Goal: Task Accomplishment & Management: Manage account settings

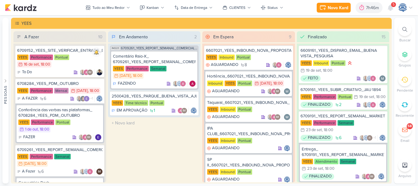
scroll to position [511, 0]
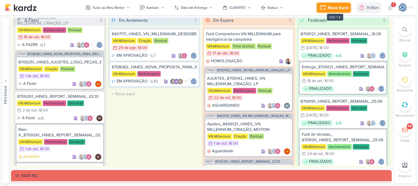
click at [338, 5] on div "Novo Kard" at bounding box center [338, 8] width 21 height 6
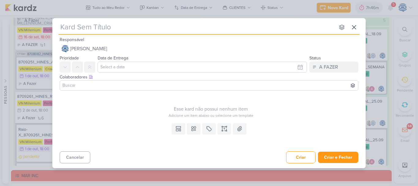
type input "6309301_YEES_SITE_AJUSTE_CONTATO_PAGINA_REGIÕES"
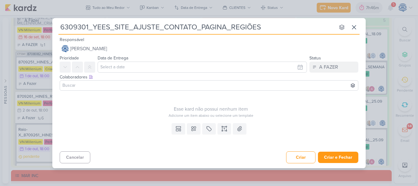
type input "6309301_YEES_SITE_AJUSTE_CONTATO_PAGINA_REGIÕES"
click at [138, 69] on input "text" at bounding box center [202, 67] width 209 height 11
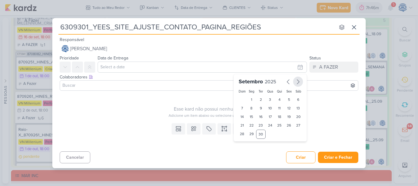
click at [296, 84] on icon "button" at bounding box center [297, 81] width 7 height 7
click at [281, 98] on div "2" at bounding box center [279, 99] width 9 height 9
type input "2 de outubro de 2025 às 23:59"
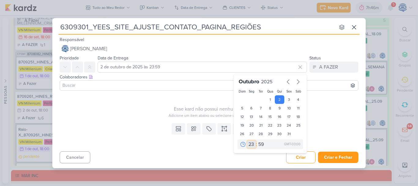
click at [252, 144] on select "00 01 02 03 04 05 06 07 08 09 10 11 12 13 14 15 16 17 18 19 20 21 22 23" at bounding box center [251, 143] width 9 height 7
select select "18"
click at [247, 140] on select "00 01 02 03 04 05 06 07 08 09 10 11 12 13 14 15 16 17 18 19 20 21 22 23" at bounding box center [251, 143] width 9 height 7
type input "2 de outubro de 2025 às 18:59"
click at [264, 143] on select "00 05 10 15 20 25 30 35 40 45 50 55 59" at bounding box center [261, 143] width 9 height 7
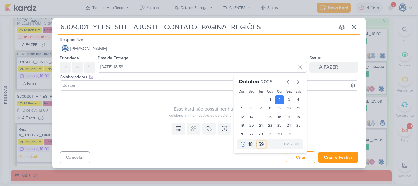
select select "0"
click at [257, 140] on select "00 05 10 15 20 25 30 35 40 45 50 55 59" at bounding box center [261, 143] width 9 height 7
type input "2 de outubro de 2025 às 18:00"
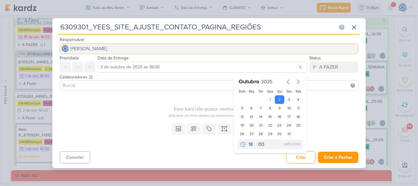
click at [203, 52] on button "[PERSON_NAME]" at bounding box center [209, 48] width 299 height 11
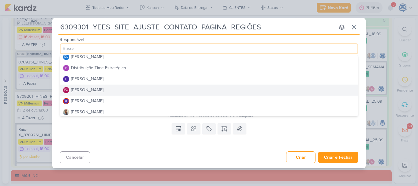
scroll to position [47, 0]
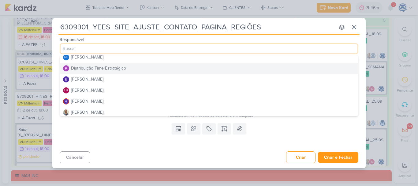
click at [151, 67] on button "Distribuição Time Estratégico" at bounding box center [209, 68] width 298 height 11
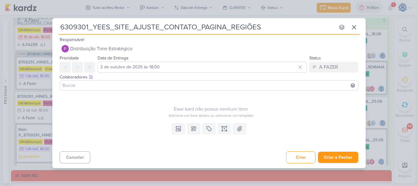
click at [148, 84] on input at bounding box center [209, 85] width 296 height 7
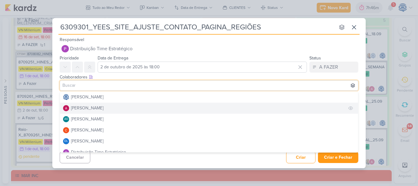
click at [137, 108] on button "Alessandra Gomes" at bounding box center [209, 108] width 298 height 11
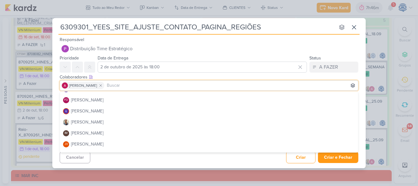
scroll to position [75, 0]
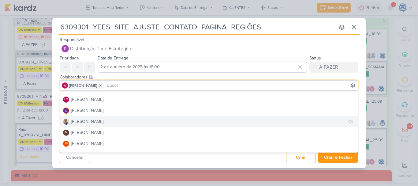
click at [101, 125] on button "Iara Santos" at bounding box center [209, 121] width 298 height 11
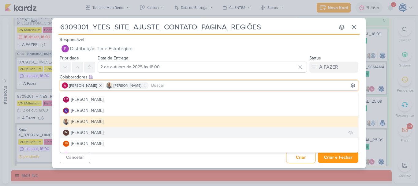
click at [97, 133] on div "Isabella Machado Guimarães" at bounding box center [87, 132] width 32 height 6
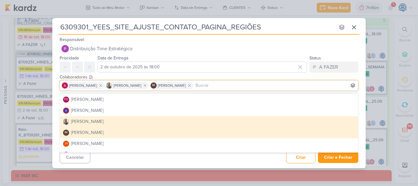
click at [199, 73] on div "Colaboradores Este kard pode ser visível a usuários da sua organização Este kar…" at bounding box center [208, 83] width 313 height 21
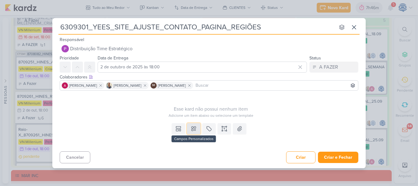
click at [196, 130] on icon at bounding box center [194, 128] width 6 height 6
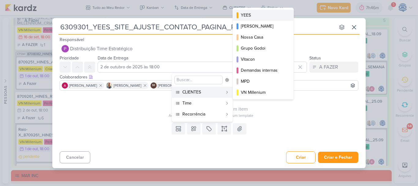
click at [268, 19] on button "YEES" at bounding box center [263, 15] width 61 height 11
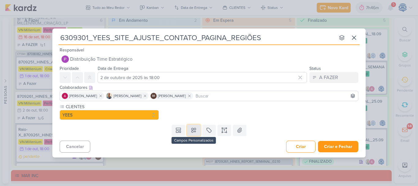
click at [193, 132] on icon at bounding box center [194, 130] width 6 height 6
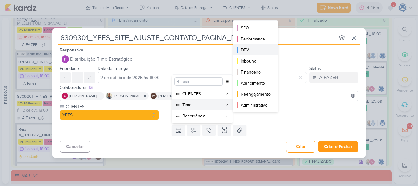
click at [263, 47] on div "DEV" at bounding box center [256, 50] width 30 height 6
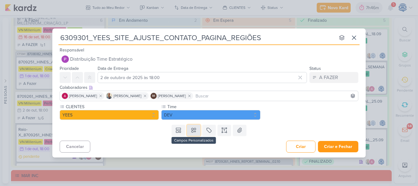
click at [195, 132] on icon at bounding box center [194, 130] width 6 height 6
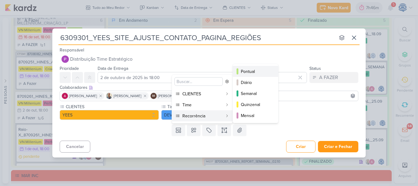
click at [251, 75] on button "Pontual" at bounding box center [255, 71] width 45 height 11
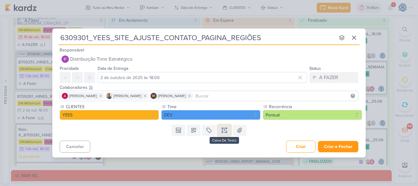
click at [227, 132] on icon at bounding box center [226, 132] width 1 height 1
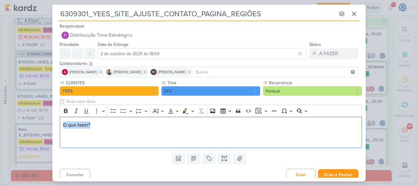
drag, startPoint x: 95, startPoint y: 125, endPoint x: 51, endPoint y: 123, distance: 44.7
click at [51, 123] on div "6309301_YEES_SITE_AJUSTE_CONTATO_PAGINA_REGIÕES nenhum grupo disponível esc Res…" at bounding box center [209, 93] width 418 height 186
click at [63, 114] on icon "Editor toolbar" at bounding box center [66, 111] width 6 height 6
click at [65, 137] on p "O que fazer?" at bounding box center [211, 132] width 296 height 22
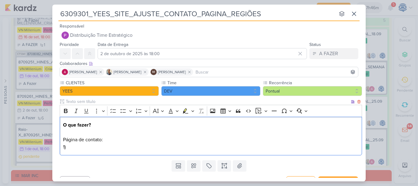
click at [69, 145] on p "O que fazer? Página de contato: 1)" at bounding box center [211, 135] width 296 height 29
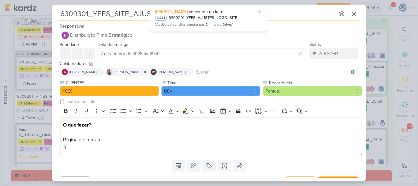
click at [117, 16] on input "6309301_YEES_SITE_AJUSTE_CONTATO_PAGINA_REGIÕES" at bounding box center [196, 13] width 277 height 11
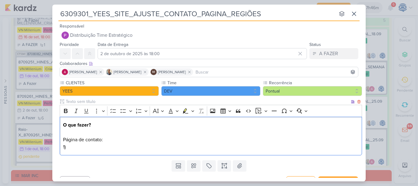
click at [92, 147] on p "O que fazer? Página de contato: 1)" at bounding box center [211, 135] width 296 height 29
drag, startPoint x: 92, startPoint y: 147, endPoint x: 57, endPoint y: 139, distance: 36.3
click at [57, 139] on div "CLIENTES YEES Time" at bounding box center [208, 119] width 313 height 78
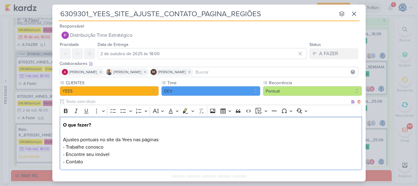
click at [170, 141] on p "O que fazer? Ajustes pontuais no site da Yees nas páginas: - Trabalhe conosco -…" at bounding box center [211, 143] width 296 height 44
click at [115, 165] on p "O que fazer? Ajustes pontuais no site da Yees nas páginas: - Trabalhe conosco -…" at bounding box center [211, 143] width 296 height 44
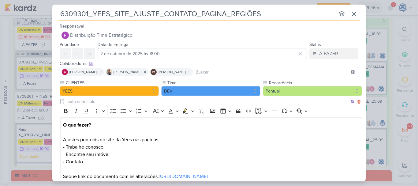
scroll to position [63, 0]
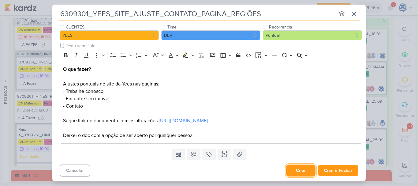
click at [300, 174] on button "Criar" at bounding box center [300, 170] width 29 height 12
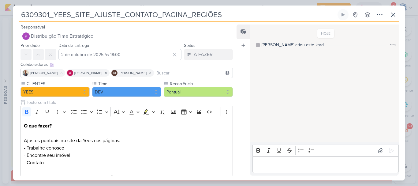
scroll to position [0, 0]
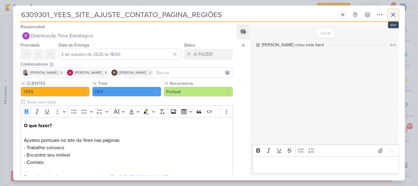
click at [390, 12] on icon at bounding box center [393, 14] width 7 height 7
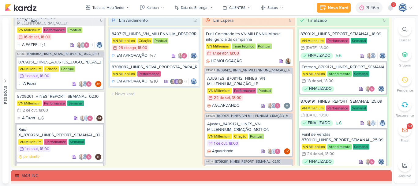
click at [403, 28] on icon at bounding box center [404, 29] width 5 height 5
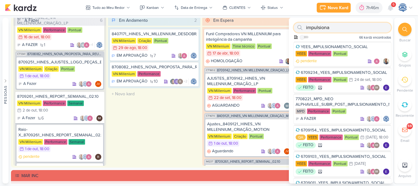
paste input "7409171_MPD_ANDROMEDA_DESDOBRAMENTO_PLANTAS"
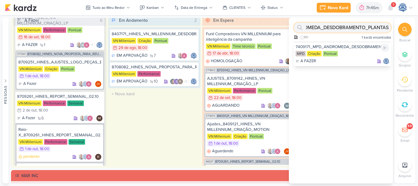
type input "7409171_MPD_ANDROMEDA_DESDOBRAMENTO_PLANTAS"
click at [354, 50] on div "7409171_MPD_ANDROMEDA_DESDOBRAMENTO_PLANTAS MPD Criação Pontual A FAZER" at bounding box center [342, 54] width 97 height 24
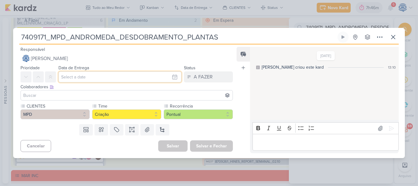
click at [125, 73] on input "text" at bounding box center [119, 76] width 123 height 11
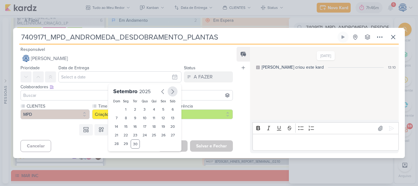
click at [171, 88] on icon "button" at bounding box center [172, 91] width 7 height 7
click at [161, 111] on div "3" at bounding box center [163, 109] width 9 height 9
type input "3 de outubro de 2025 às 23:59"
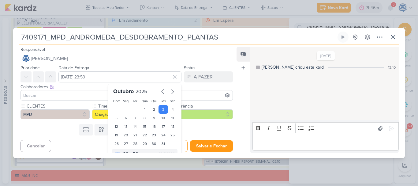
scroll to position [10, 0]
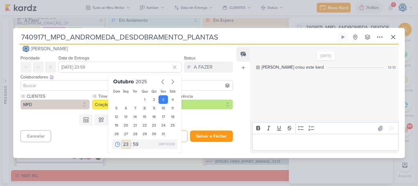
click at [124, 144] on select "00 01 02 03 04 05 06 07 08 09 10 11 12 13 14 15 16 17 18 19 20 21 22 23" at bounding box center [126, 143] width 9 height 7
select select "18"
click at [122, 140] on select "00 01 02 03 04 05 06 07 08 09 10 11 12 13 14 15 16 17 18 19 20 21 22 23" at bounding box center [126, 143] width 9 height 7
type input "3 de outubro de 2025 às 18:59"
click at [132, 142] on select "00 05 10 15 20 25 30 35 40 45 50 55 59" at bounding box center [136, 143] width 9 height 7
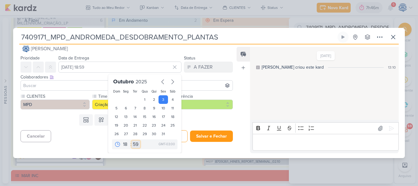
select select "0"
click at [132, 140] on select "00 05 10 15 20 25 30 35 40 45 50 55 59" at bounding box center [136, 143] width 9 height 7
type input "3 de outubro de 2025 às 18:00"
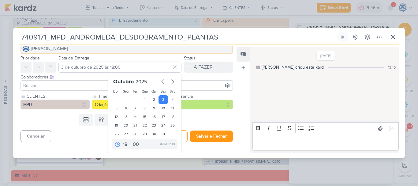
click at [125, 52] on button "[PERSON_NAME]" at bounding box center [127, 48] width 212 height 11
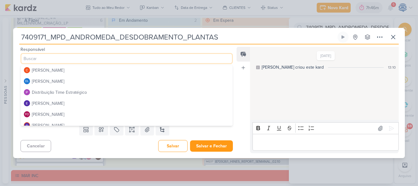
scroll to position [41, 0]
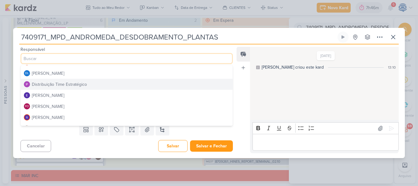
click at [113, 83] on button "Distribuição Time Estratégico" at bounding box center [127, 84] width 212 height 11
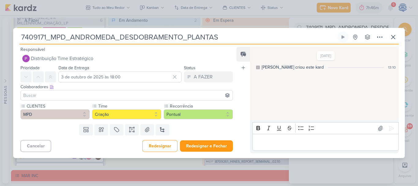
click at [99, 95] on input at bounding box center [126, 95] width 209 height 7
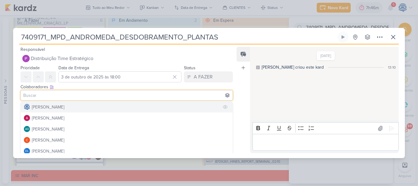
click at [119, 104] on button "[PERSON_NAME]" at bounding box center [127, 106] width 212 height 11
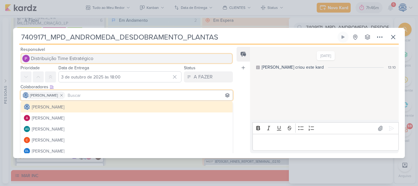
click at [150, 55] on button "Distribuição Time Estratégico" at bounding box center [127, 58] width 212 height 11
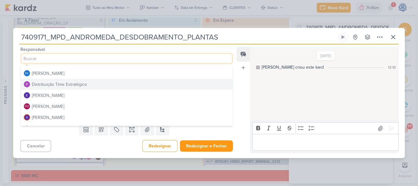
scroll to position [0, 0]
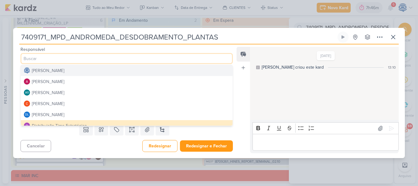
click at [104, 68] on button "[PERSON_NAME]" at bounding box center [127, 70] width 212 height 11
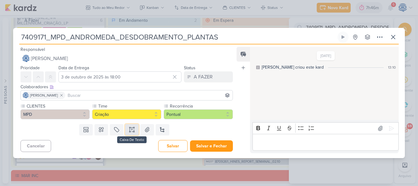
click at [133, 130] on icon at bounding box center [132, 129] width 6 height 6
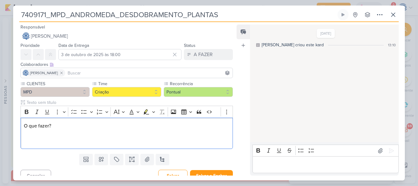
drag, startPoint x: 62, startPoint y: 129, endPoint x: 17, endPoint y: 121, distance: 46.0
click at [17, 121] on div "CLIENTES MPD Time" at bounding box center [124, 115] width 222 height 71
click at [26, 111] on icon "Editor toolbar" at bounding box center [27, 112] width 6 height 6
click at [38, 139] on p "O que fazer?" at bounding box center [127, 133] width 206 height 22
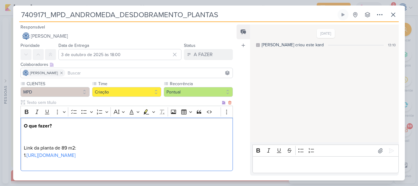
click at [226, 156] on p "O que fazer? Link da planta de 89 m2: 1. https://drive.google.com/file/d/1DfsiP…" at bounding box center [127, 144] width 206 height 44
click at [27, 157] on p "O que fazer? Link da planta de 89 m2: 1. https://drive.google.com/file/d/1DfsiP…" at bounding box center [127, 147] width 206 height 51
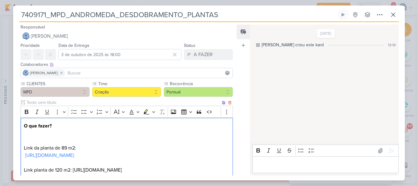
scroll to position [5, 0]
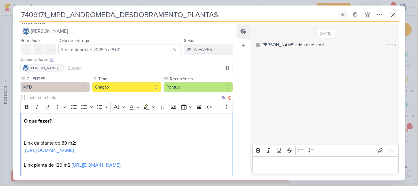
click at [71, 122] on p "O que fazer? Link da planta de 89 m2: https://drive.google.com/file/d/1DfsiPkK3…" at bounding box center [127, 146] width 206 height 59
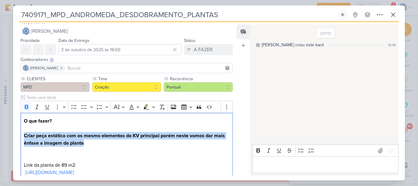
drag, startPoint x: 93, startPoint y: 143, endPoint x: 18, endPoint y: 134, distance: 75.5
click at [18, 134] on div "CLIENTES MPD Time" at bounding box center [124, 140] width 222 height 129
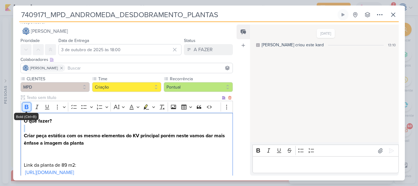
click at [23, 107] on button "Bold" at bounding box center [26, 106] width 9 height 9
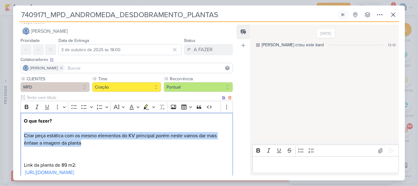
click at [94, 143] on p "O que fazer? Criar peça estática com os mesmo elementos do KV principal porém n…" at bounding box center [127, 157] width 206 height 81
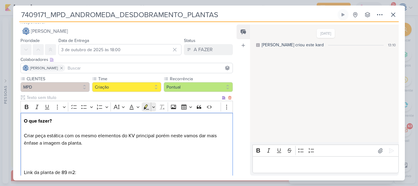
scroll to position [38, 0]
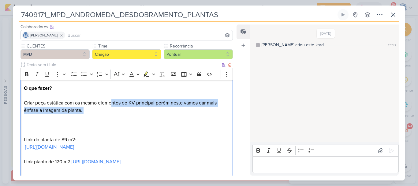
drag, startPoint x: 111, startPoint y: 102, endPoint x: 154, endPoint y: 116, distance: 44.8
click at [154, 116] on p "O que fazer? Criar peça estática com os mesmo elementos do KV principal porém n…" at bounding box center [127, 128] width 206 height 88
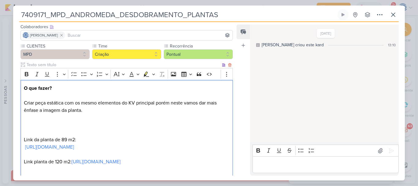
click at [93, 130] on p "O que fazer? Criar peça estática com os mesmo elementos do KV principal porém n…" at bounding box center [127, 128] width 206 height 88
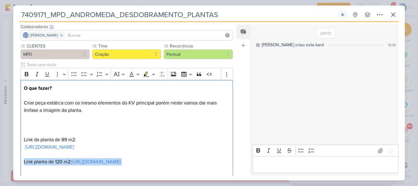
drag, startPoint x: 217, startPoint y: 167, endPoint x: 18, endPoint y: 160, distance: 198.7
click at [18, 160] on div "CLIENTES MPD Time" at bounding box center [124, 111] width 222 height 137
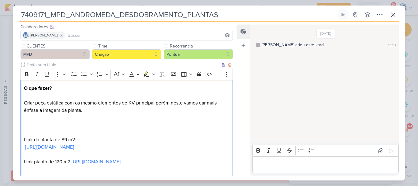
click at [47, 122] on p "O que fazer? Criar peça estática com os mesmo elementos do KV principal porém n…" at bounding box center [127, 128] width 206 height 88
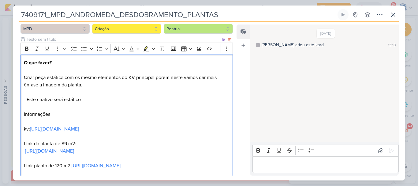
scroll to position [78, 0]
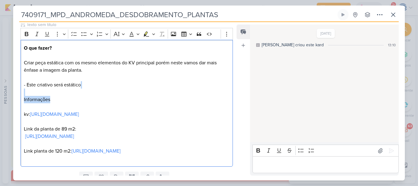
drag, startPoint x: 54, startPoint y: 103, endPoint x: 5, endPoint y: 92, distance: 49.7
click at [5, 92] on div "7409171_MPD_ANDROMEDA_DESDOBRAMENTO_PLANTAS Criado por mim" at bounding box center [209, 93] width 418 height 186
click at [23, 34] on button "Bold" at bounding box center [26, 33] width 9 height 9
click at [62, 106] on p "O que fazer? Criar peça estática com os mesmo elementos do KV principal porém n…" at bounding box center [127, 103] width 206 height 118
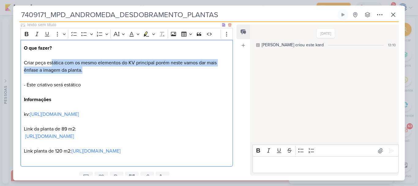
drag, startPoint x: 52, startPoint y: 64, endPoint x: 101, endPoint y: 68, distance: 49.1
click at [101, 68] on p "O que fazer? Criar peça estática com os mesmo elementos do KV principal porém n…" at bounding box center [127, 103] width 206 height 118
click at [105, 67] on p "O que fazer? Criar peça estática com os mesmo elementos do KV principal porém n…" at bounding box center [127, 103] width 206 height 118
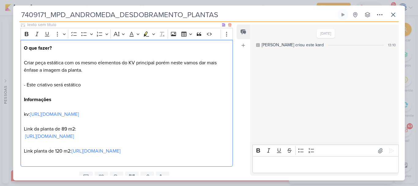
click at [185, 63] on p "O que fazer? Criar peça estática com os mesmo elementos do KV principal porém n…" at bounding box center [127, 103] width 206 height 118
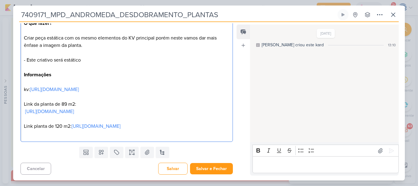
scroll to position [108, 0]
click at [84, 55] on p "O que fazer? Criar peça estática com os mesmo elementos do KV principal porém n…" at bounding box center [127, 78] width 206 height 118
click at [76, 66] on p "O que fazer? Criar peça estática com os mesmo elementos do KV principal porém n…" at bounding box center [127, 78] width 206 height 118
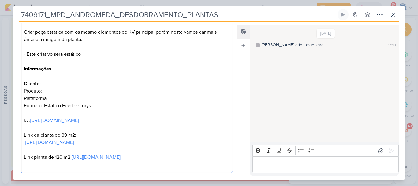
click at [67, 92] on p "O que fazer? Criar peça estática com os mesmo elementos do KV principal porém n…" at bounding box center [127, 91] width 206 height 154
drag, startPoint x: 58, startPoint y: 85, endPoint x: 19, endPoint y: 84, distance: 39.5
click at [19, 84] on div "CLIENTES MPD Time" at bounding box center [124, 73] width 222 height 203
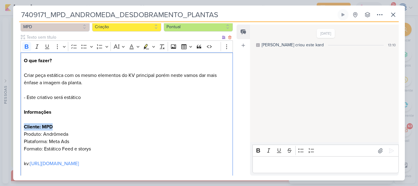
scroll to position [65, 0]
click at [27, 47] on icon "Editor toolbar" at bounding box center [27, 47] width 6 height 6
click at [23, 127] on div "O que fazer? Criar peça estática com os mesmo elementos do KV principal porém n…" at bounding box center [127, 135] width 212 height 164
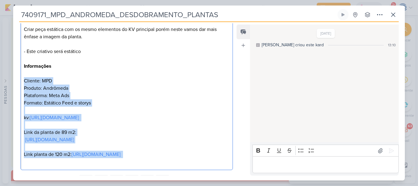
scroll to position [147, 0]
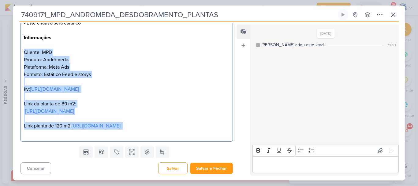
drag, startPoint x: 23, startPoint y: 127, endPoint x: 66, endPoint y: 134, distance: 43.7
click at [66, 134] on div "O que fazer? Criar peça estática com os mesmo elementos do KV principal porém n…" at bounding box center [127, 60] width 212 height 164
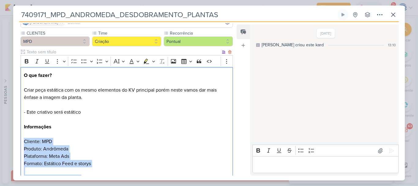
scroll to position [50, 0]
click at [84, 61] on icon "Editor toolbar" at bounding box center [84, 61] width 6 height 6
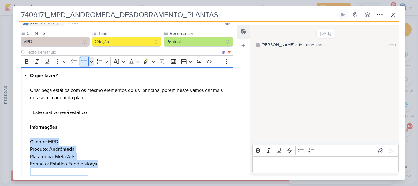
click at [84, 61] on icon "Editor toolbar" at bounding box center [84, 61] width 6 height 6
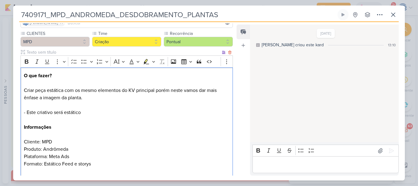
click at [23, 141] on div "O que fazer? Criar peça estática com os mesmo elementos do KV principal porém n…" at bounding box center [127, 149] width 212 height 164
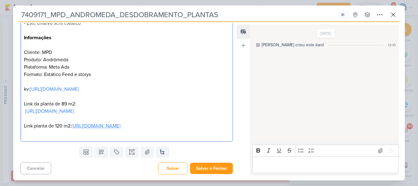
scroll to position [0, 0]
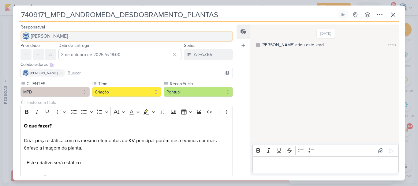
click at [68, 38] on span "[PERSON_NAME]" at bounding box center [49, 35] width 37 height 7
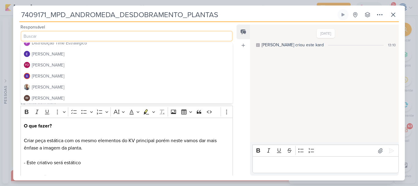
scroll to position [61, 0]
click at [62, 43] on div "Distribuição Time Estratégico" at bounding box center [59, 42] width 55 height 6
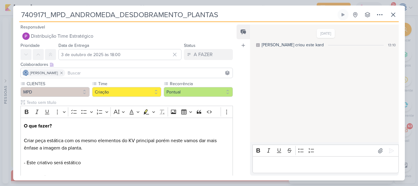
click at [90, 72] on input at bounding box center [148, 72] width 165 height 7
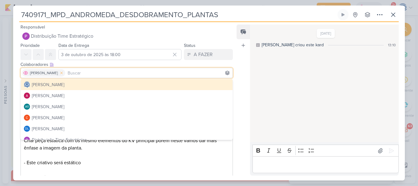
click at [64, 74] on icon at bounding box center [61, 73] width 4 height 4
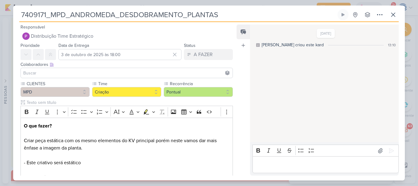
click at [69, 73] on input at bounding box center [126, 72] width 209 height 7
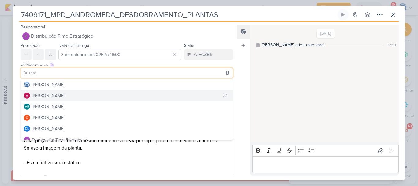
click at [64, 98] on div "Alessandra Gomes" at bounding box center [48, 95] width 32 height 6
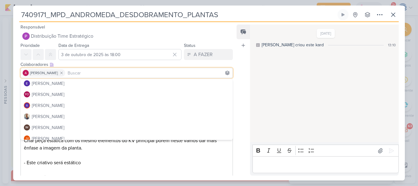
scroll to position [68, 0]
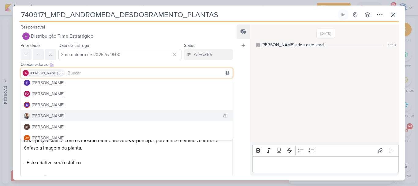
click at [63, 114] on button "Iara Santos" at bounding box center [127, 115] width 212 height 11
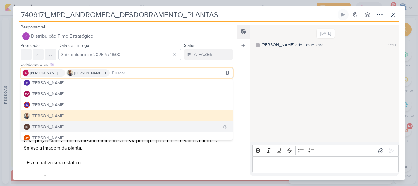
click at [62, 126] on div "Isabella Machado Guimarães" at bounding box center [48, 127] width 32 height 6
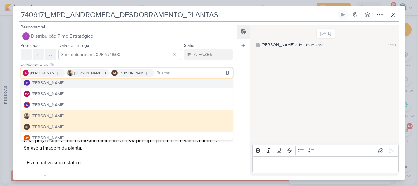
click at [229, 62] on div "Colaboradores Este kard pode ser visível a usuários da sua organização Este kar…" at bounding box center [127, 64] width 212 height 6
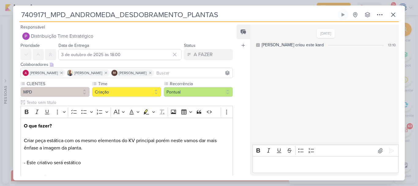
scroll to position [147, 0]
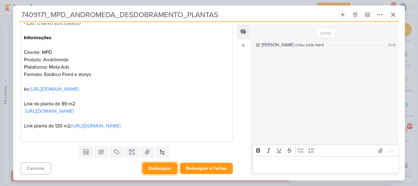
click at [162, 167] on button "Redesignar" at bounding box center [159, 168] width 35 height 12
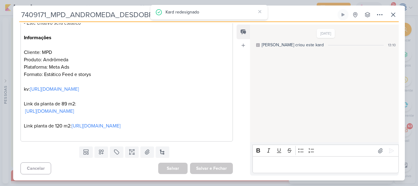
scroll to position [0, 0]
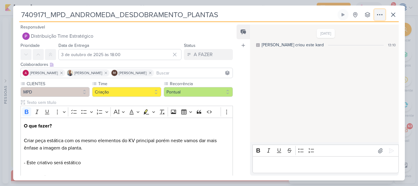
click at [378, 15] on icon at bounding box center [379, 14] width 5 height 1
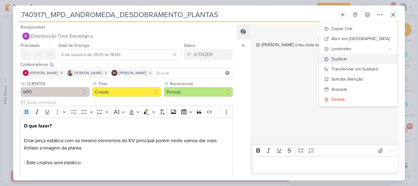
click at [361, 60] on button "Duplicar" at bounding box center [358, 59] width 78 height 10
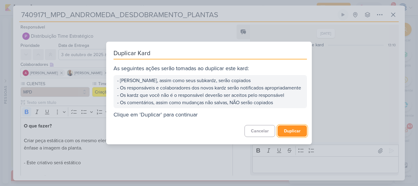
click at [292, 137] on button "Duplicar" at bounding box center [292, 130] width 29 height 11
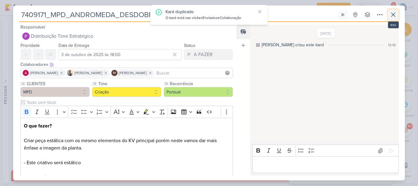
click at [392, 15] on icon at bounding box center [393, 14] width 7 height 7
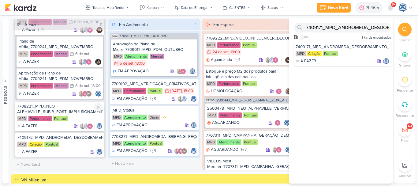
scroll to position [579, 0]
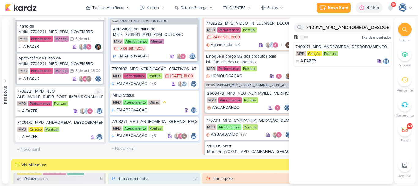
click at [80, 107] on div "MPD Performance Pontual" at bounding box center [59, 104] width 85 height 6
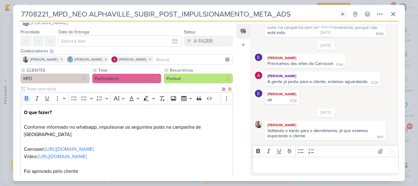
scroll to position [0, 0]
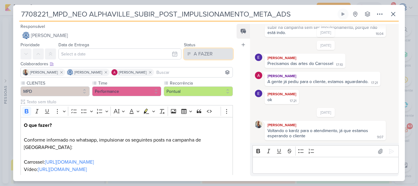
click at [204, 53] on div "A FAZER" at bounding box center [203, 53] width 19 height 7
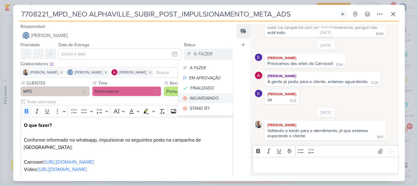
click at [194, 97] on div "AGUARDANDO" at bounding box center [204, 98] width 29 height 6
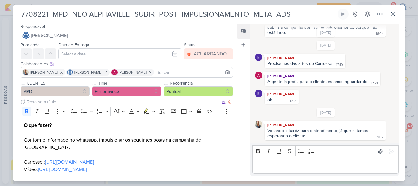
scroll to position [51, 0]
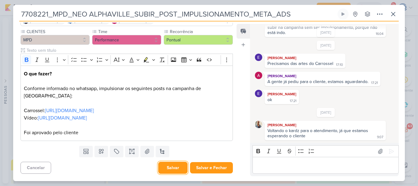
click at [171, 171] on button "Salvar" at bounding box center [172, 168] width 29 height 12
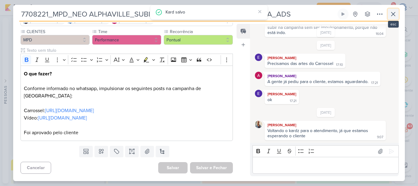
click at [393, 13] on icon at bounding box center [393, 13] width 7 height 7
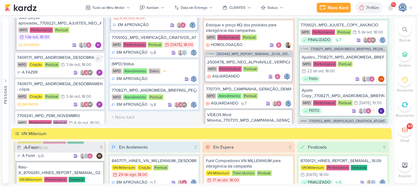
scroll to position [411, 0]
click at [60, 92] on div "7409171_MPD_ANDROMEDA_DESDOBRAMENTO_PLANTAS - cópia" at bounding box center [59, 86] width 85 height 11
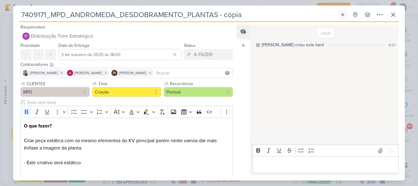
click at [247, 20] on div "7409171_MPD_ANDROMEDA_DESDOBRAMENTO_PLANTAS - cópia Criado por mim nenhum grupo…" at bounding box center [209, 15] width 380 height 13
drag, startPoint x: 248, startPoint y: 17, endPoint x: 8, endPoint y: 7, distance: 239.9
click at [8, 7] on div "7409171_MPD_ANDROMEDA_DESDOBRAMENTO_PLANTAS - cópia" at bounding box center [209, 93] width 418 height 186
paste input "2_MPD_ANDROMEDA_DESDOBRAMENTO_INSTITUCIONAL_LOCALIZAÇÃO"
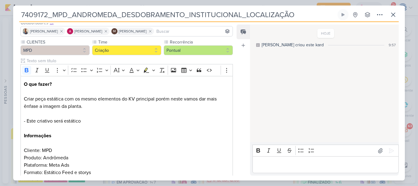
scroll to position [42, 0]
type input "7409172_MPD_ANDROMEDA_DESDOBRAMENTO_INSTITUCIONAL_LOCALIZAÇÃO"
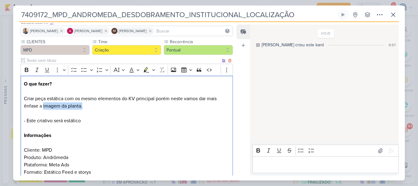
drag, startPoint x: 107, startPoint y: 103, endPoint x: 44, endPoint y: 104, distance: 63.4
click at [44, 104] on p "O que fazer? Criar peça estática com os mesmo elementos do KV principal porém n…" at bounding box center [127, 157] width 206 height 154
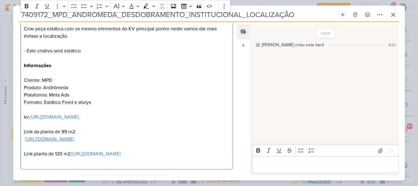
scroll to position [147, 0]
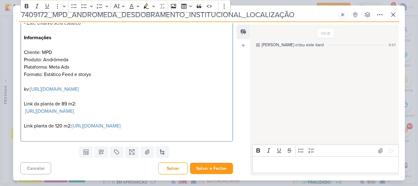
click at [164, 138] on div "O que fazer? Criar peça estática com os mesmo elementos do KV principal porém n…" at bounding box center [127, 60] width 212 height 164
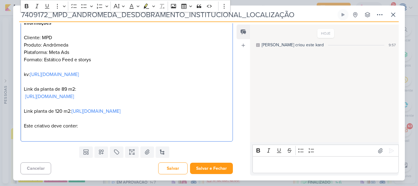
scroll to position [203, 0]
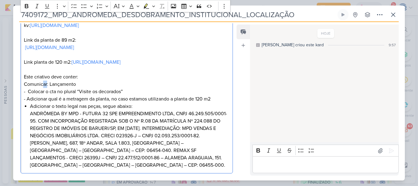
drag, startPoint x: 47, startPoint y: 91, endPoint x: 42, endPoint y: 92, distance: 5.5
click at [42, 88] on p "O que fazer? Criar peça estática com os mesmo elementos do KV principal porém n…" at bounding box center [127, 3] width 206 height 169
click at [80, 85] on p "O que fazer? Criar peça estática com os mesmo elementos do KV principal porém n…" at bounding box center [127, 3] width 206 height 169
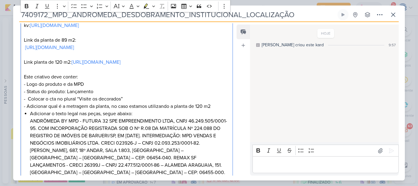
click at [128, 103] on p "- Colocar o cta no plural “Visite os decorados”" at bounding box center [127, 98] width 206 height 7
drag, startPoint x: 51, startPoint y: 108, endPoint x: 27, endPoint y: 106, distance: 24.3
click at [27, 103] on p "- Colocar o cta no plural “Visite os decorados”" at bounding box center [127, 98] width 206 height 7
click at [33, 110] on p "- Adicionar qual é a metragem da planta, no caso estamos utilizando a planta de…" at bounding box center [127, 106] width 206 height 7
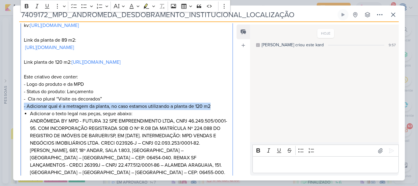
drag, startPoint x: 212, startPoint y: 113, endPoint x: 22, endPoint y: 114, distance: 190.1
click at [22, 114] on div "O que fazer? Criar peça estática com os mesmo elementos do KV principal porém n…" at bounding box center [127, 47] width 212 height 267
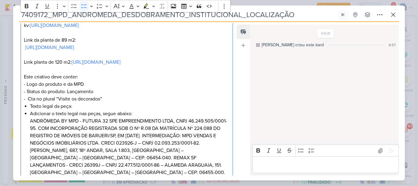
drag, startPoint x: 135, startPoint y: 121, endPoint x: 24, endPoint y: 122, distance: 111.1
click at [30, 122] on li "Adicionar o texto legal nas peças, segue abaixo: ANDRÔMEDA BY MPD - FUTURA 32 S…" at bounding box center [130, 143] width 200 height 66
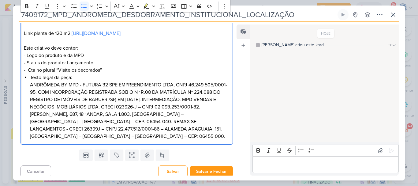
scroll to position [232, 0]
drag, startPoint x: 85, startPoint y: 53, endPoint x: 23, endPoint y: 56, distance: 62.5
click at [23, 56] on div "O que fazer? Criar peça estática com os mesmo elementos do KV principal porém n…" at bounding box center [127, 14] width 212 height 259
click at [26, 3] on icon "Editor toolbar" at bounding box center [27, 6] width 6 height 6
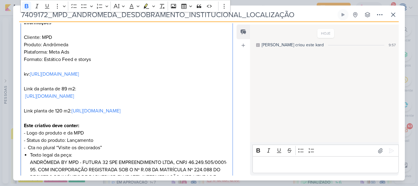
scroll to position [153, 0]
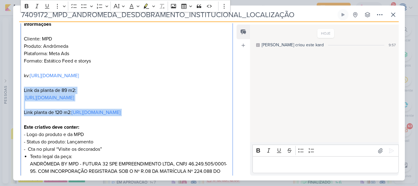
drag, startPoint x: 216, startPoint y: 121, endPoint x: 17, endPoint y: 90, distance: 202.3
click at [17, 90] on div "CLIENTES MPD Time" at bounding box center [124, 76] width 222 height 298
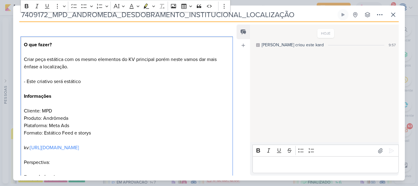
scroll to position [81, 0]
click at [97, 68] on p "O que fazer? Criar peça estática com os mesmo elementos do KV principal porém n…" at bounding box center [127, 118] width 206 height 154
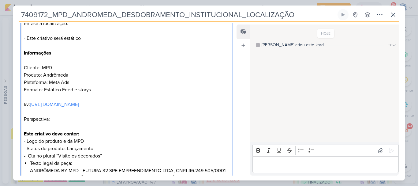
scroll to position [125, 0]
click at [67, 117] on p "O que fazer? Criar peça estática com os mesmo elementos do KV principal porém n…" at bounding box center [127, 75] width 206 height 154
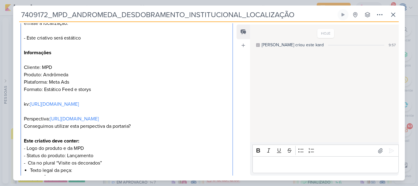
click at [72, 129] on p "O que fazer? Criar peça estática com os mesmo elementos do KV principal porém n…" at bounding box center [127, 79] width 206 height 162
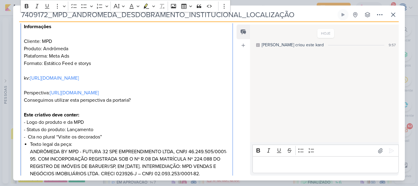
scroll to position [151, 0]
click at [83, 122] on p "O que fazer? Criar peça estática com os mesmo elementos do KV principal porém n…" at bounding box center [127, 52] width 206 height 162
click at [93, 131] on p "O que fazer? Criar peça estática com os mesmo elementos do KV principal porém n…" at bounding box center [127, 52] width 206 height 162
click at [100, 133] on p "O que fazer? Criar peça estática com os mesmo elementos do KV principal porém n…" at bounding box center [127, 52] width 206 height 162
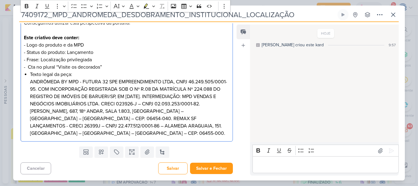
scroll to position [228, 0]
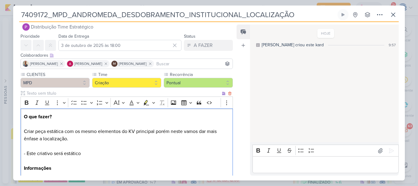
scroll to position [235, 0]
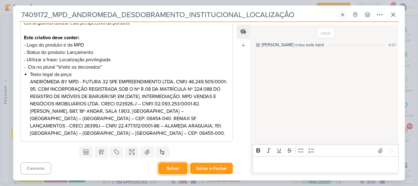
click at [169, 166] on button "Salvar" at bounding box center [172, 168] width 29 height 12
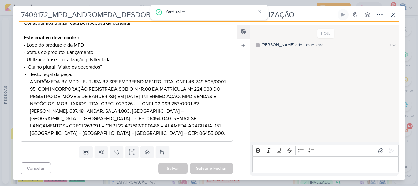
scroll to position [0, 0]
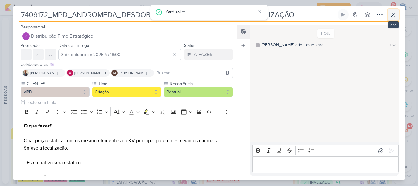
click at [393, 17] on icon at bounding box center [393, 14] width 7 height 7
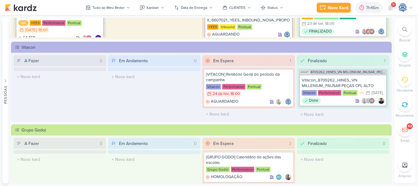
scroll to position [111, 0]
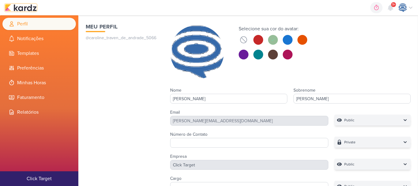
click at [31, 7] on img at bounding box center [21, 7] width 32 height 7
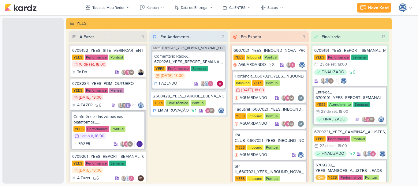
click at [112, 101] on div "6708284_YEES_PDM_OUTUBRO YEES Performance Mensal 26/9 26 de set , 18:00 A FAZER…" at bounding box center [107, 94] width 75 height 32
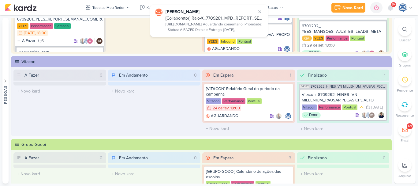
scroll to position [131, 0]
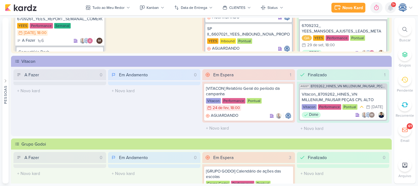
click at [387, 7] on icon at bounding box center [390, 7] width 7 height 7
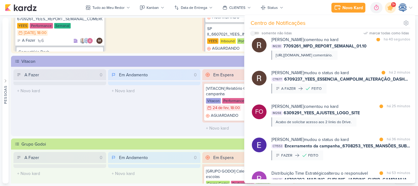
scroll to position [49, 0]
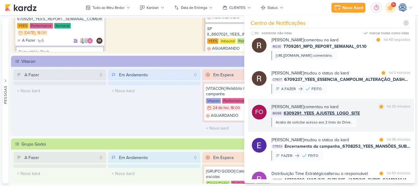
click at [349, 125] on div "Acabo de solicitar acesso aos 2 links do Drive." at bounding box center [314, 122] width 76 height 6
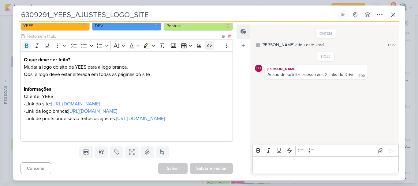
scroll to position [81, 0]
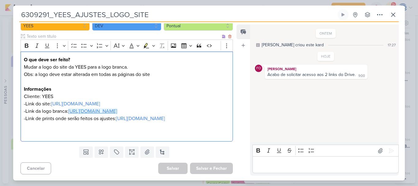
click at [111, 108] on link "https://drive.google.com/drive/folders/1hZV5f63dEf6h-zNHp_K1jJXEpBoRt-C2" at bounding box center [92, 111] width 49 height 6
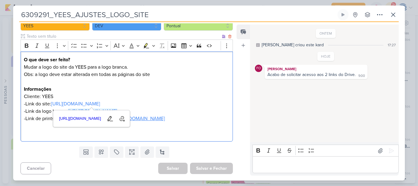
click at [165, 115] on link "https://drive.google.com/drive/folders/1sPP4ZLWt-In7-ltjg0wgcLsH5rrWEU2g" at bounding box center [140, 118] width 49 height 6
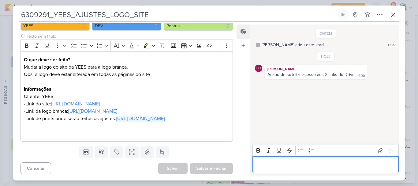
click at [276, 165] on p "Editor editing area: main" at bounding box center [326, 164] width 140 height 7
click at [394, 17] on icon at bounding box center [393, 14] width 7 height 7
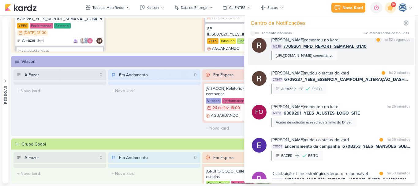
scroll to position [0, 0]
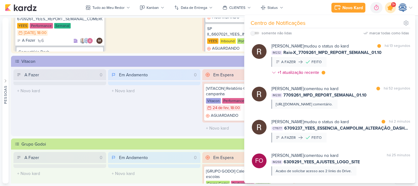
click at [391, 9] on icon at bounding box center [390, 7] width 7 height 7
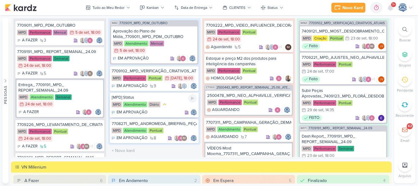
scroll to position [6, 0]
click at [170, 135] on div "7708271_MPD_ANDROMEDA_BRIEFING_PEÇAS_NOVO_KV_LANÇAMENTO MPD Atendimento Pontual…" at bounding box center [154, 130] width 89 height 24
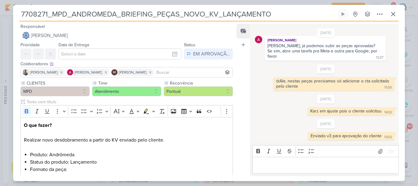
scroll to position [252, 0]
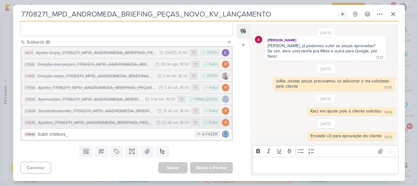
click at [82, 123] on div "Ajustes_7708271_MPD_ANDROMEDA_BRIEFING_PEÇAS_NOVO_KV_LANÇAMENTO_v3" at bounding box center [95, 122] width 115 height 7
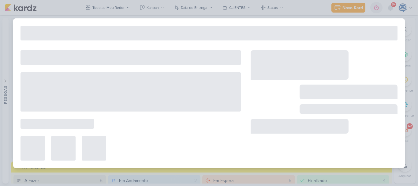
type input "Ajustes_7708271_MPD_ANDROMEDA_BRIEFING_PEÇAS_NOVO_KV_LANÇAMENTO_v3"
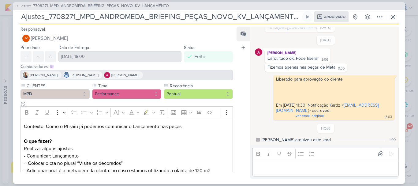
scroll to position [174, 0]
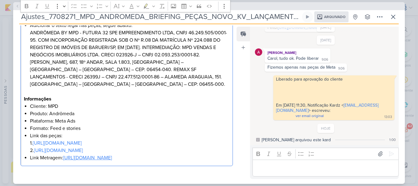
click at [86, 155] on link "https://drive.google.com/file/d/1yRmCgY79I9TH1rwoJXoy9ah-FnBZQonO/view?usp=driv…" at bounding box center [87, 158] width 49 height 6
click at [73, 147] on link "https://drive.google.com/drive/folders/11Q2lCsLvL0Ldvpem4KG_KU3jyMeWzAJm?usp=sh…" at bounding box center [58, 150] width 49 height 6
click at [82, 140] on link "https://drive.google.com/drive/folders/1eR7-KV2JpkWzSJyTkaADZPNJk0Pc0bu3?usp=sh…" at bounding box center [57, 143] width 49 height 6
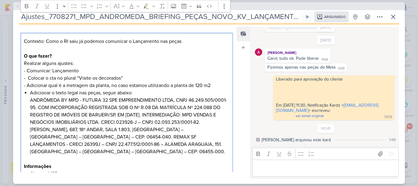
scroll to position [88, 0]
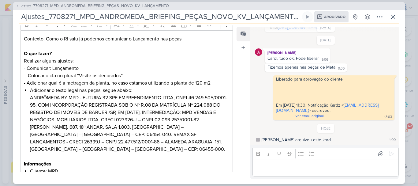
click at [27, 68] on p "Contexto: Como o RI saiu já podemos comunicar o Lançamento nas peças O que faze…" at bounding box center [127, 53] width 206 height 37
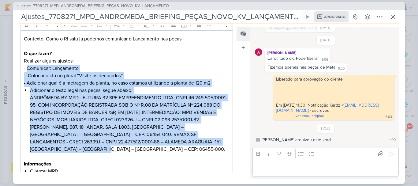
drag, startPoint x: 26, startPoint y: 68, endPoint x: 104, endPoint y: 147, distance: 111.0
click at [104, 147] on div "Contexto: Como o RI saiu já podemos comunicar o Lançamento nas peças O que faze…" at bounding box center [127, 130] width 212 height 200
copy div "Comunicar: Lançamento - Colocar o cta no plural “Visite os decorados” - Adicion…"
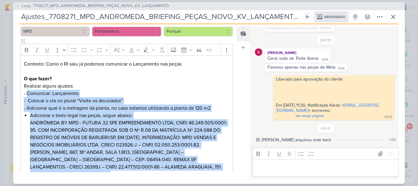
scroll to position [0, 0]
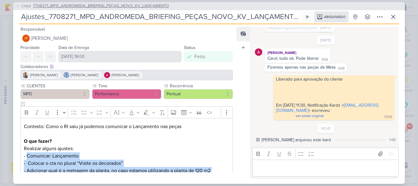
click at [79, 5] on span "7708271_MPD_ANDROMEDA_BRIEFING_PEÇAS_NOVO_KV_LANÇAMENTO" at bounding box center [101, 6] width 136 height 6
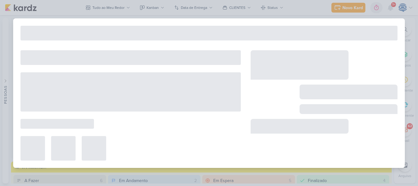
type input "7708271_MPD_ANDROMEDA_BRIEFING_PEÇAS_NOVO_KV_LANÇAMENTO"
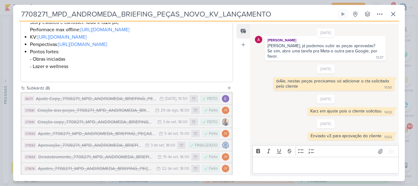
scroll to position [226, 0]
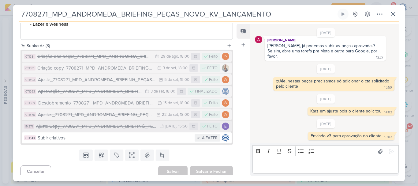
click at [90, 130] on div "Ajuste Copy_7708271_MPD_ANDROMEDA_BRIEFING_PEÇAS_NOVO_KV_LANÇAMENTO" at bounding box center [96, 126] width 121 height 7
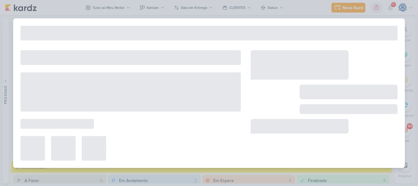
type input "Ajuste Copy_7708271_MPD_ANDROMEDA_BRIEFING_PEÇAS_NOVO_KV_LANÇAMENTO"
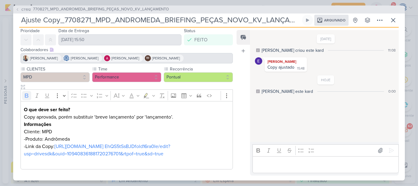
scroll to position [28, 0]
drag, startPoint x: 172, startPoint y: 153, endPoint x: 13, endPoint y: 95, distance: 168.9
click at [13, 95] on div "CLIENTES MPD Time Performance" at bounding box center [124, 119] width 222 height 106
copy div "O que deve ser feito? Copy aprovada, porém substituir ‘breve lançamento’ por ‘l…"
click at [111, 11] on span "7708271_MPD_ANDROMEDA_BRIEFING_PEÇAS_NOVO_KV_LANÇAMENTO" at bounding box center [101, 9] width 136 height 6
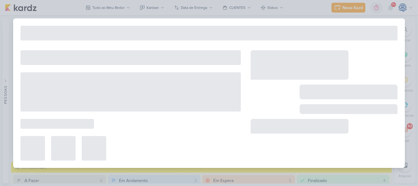
type input "7708271_MPD_ANDROMEDA_BRIEFING_PEÇAS_NOVO_KV_LANÇAMENTO"
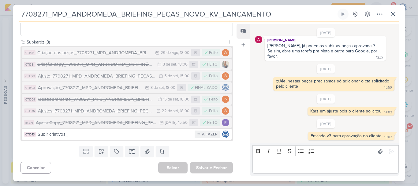
scroll to position [252, 0]
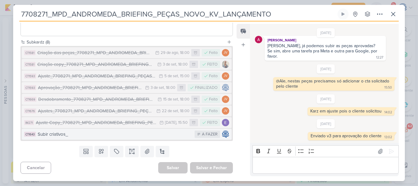
click at [74, 133] on div "Subir criativos_" at bounding box center [115, 134] width 154 height 7
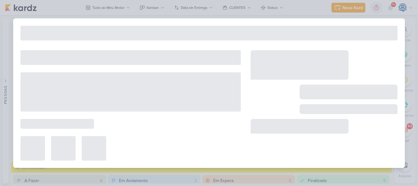
type input "Subir criativos_"
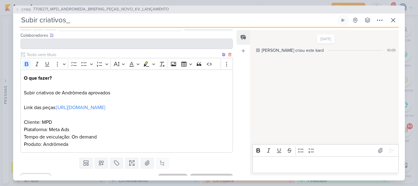
scroll to position [37, 0]
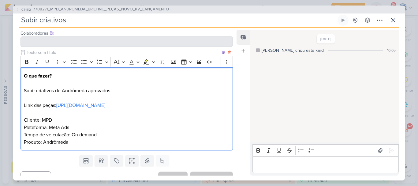
click at [198, 114] on p "O que fazer? Subir criativos de Andrômeda aprovados Link das peças: https://dri…" at bounding box center [127, 101] width 206 height 59
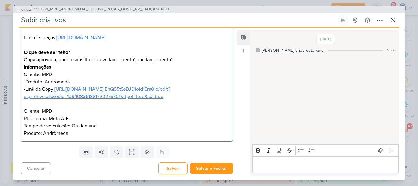
scroll to position [117, 0]
drag, startPoint x: 77, startPoint y: 122, endPoint x: 21, endPoint y: 115, distance: 56.1
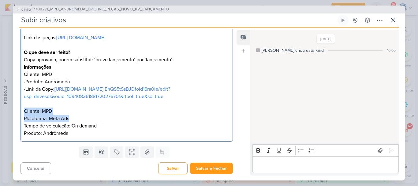
drag, startPoint x: 21, startPoint y: 115, endPoint x: 84, endPoint y: 118, distance: 62.5
click at [84, 118] on div "O que fazer? Subir criativos de Andrômeda aprovados Link das peças: https://dri…" at bounding box center [127, 71] width 212 height 142
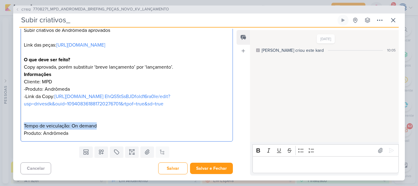
drag, startPoint x: 118, startPoint y: 129, endPoint x: 25, endPoint y: 122, distance: 93.6
click at [25, 122] on p "Tempo de veiculação: On demand Produto: Andrômeda" at bounding box center [127, 129] width 206 height 15
copy p "Tempo de veiculação: On demand"
click at [73, 85] on p "-Produto: Andrômeda" at bounding box center [127, 88] width 206 height 7
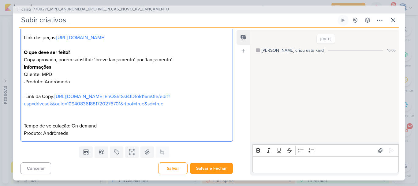
scroll to position [117, 0]
click at [28, 83] on p "-Produto: Andrômeda - Tempo de veiculação: On demand" at bounding box center [127, 85] width 206 height 15
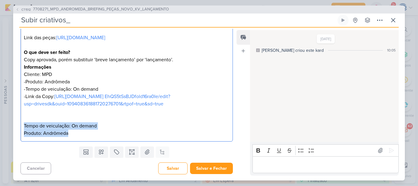
drag, startPoint x: 73, startPoint y: 138, endPoint x: 22, endPoint y: 125, distance: 52.8
click at [22, 125] on div "O que fazer? Subir criativos de Andrômeda aprovados Link das peças: https://dri…" at bounding box center [127, 71] width 212 height 142
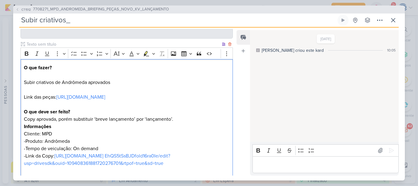
scroll to position [104, 0]
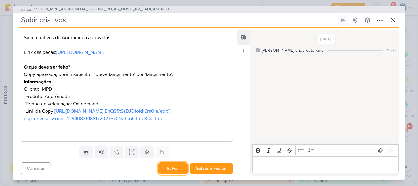
click at [174, 169] on button "Salvar" at bounding box center [172, 168] width 29 height 12
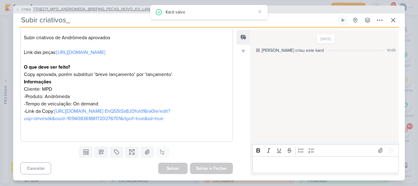
click at [94, 7] on span "7708271_MPD_ANDROMEDA_BRIEFING_PEÇAS_NOVO_KV_LANÇAMENTO" at bounding box center [101, 9] width 136 height 6
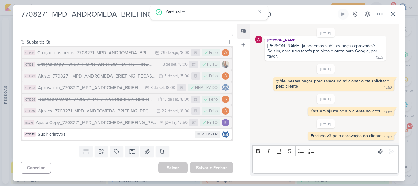
scroll to position [252, 0]
click at [98, 113] on div "Ajustes_7708271_MPD_ANDROMEDA_BRIEFING_PEÇAS_NOVO_KV_LANÇAMENTO_v3" at bounding box center [95, 110] width 115 height 7
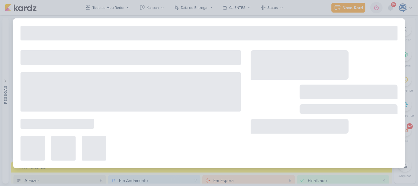
type input "Ajustes_7708271_MPD_ANDROMEDA_BRIEFING_PEÇAS_NOVO_KV_LANÇAMENTO_v3"
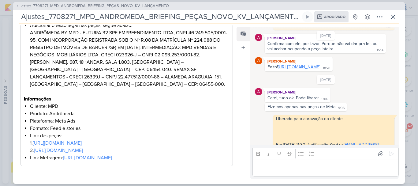
scroll to position [91, 0]
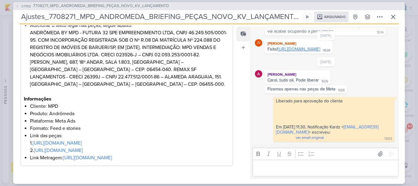
click at [304, 52] on link "https://drive.google.com/drive/folders/1ovbfIuqxZn0is9ijoAvKlqbucRhY08aK?usp=sh…" at bounding box center [299, 49] width 42 height 5
click at [110, 6] on span "7708271_MPD_ANDROMEDA_BRIEFING_PEÇAS_NOVO_KV_LANÇAMENTO" at bounding box center [101, 6] width 136 height 6
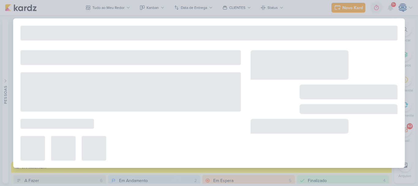
type input "7708271_MPD_ANDROMEDA_BRIEFING_PEÇAS_NOVO_KV_LANÇAMENTO"
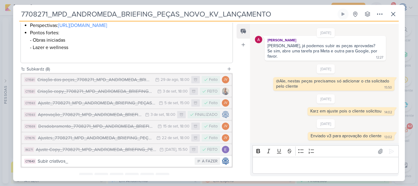
scroll to position [252, 0]
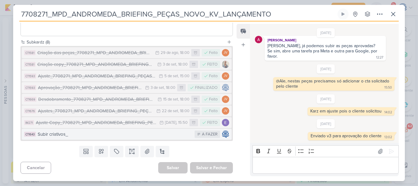
click at [95, 139] on button "CT1643 Subir criativos_ A FAZER" at bounding box center [127, 134] width 210 height 11
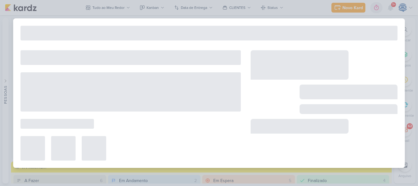
type input "Subir criativos_"
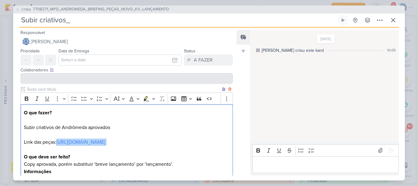
drag, startPoint x: 209, startPoint y: 149, endPoint x: 22, endPoint y: 151, distance: 187.6
click at [22, 151] on div "O que fazer? Subir criativos de Andrômeda aprovados Link das peças: https://dri…" at bounding box center [127, 167] width 212 height 127
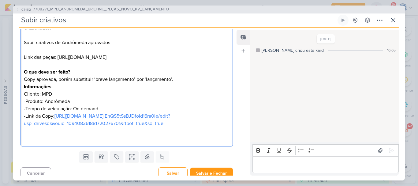
scroll to position [85, 0]
drag, startPoint x: 178, startPoint y: 129, endPoint x: 26, endPoint y: 117, distance: 152.6
click at [26, 117] on p "-Link da Copy: https://docs.google.com/document/d/147_fFFHP5b EhQS5tSsBJDfold16…" at bounding box center [127, 126] width 206 height 29
copy p "Link da Copy: https://docs.google.com/document/d/147_fFFHP5b EhQS5tSsBJDfold16r…"
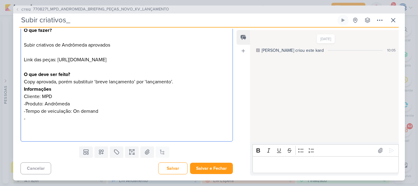
scroll to position [82, 0]
click at [227, 58] on div "O que fazer? Subir criativos de Andrômeda aprovados Link das peças: https://dri…" at bounding box center [127, 82] width 212 height 120
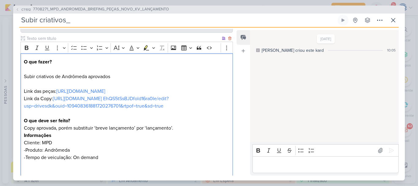
scroll to position [50, 0]
drag, startPoint x: 83, startPoint y: 127, endPoint x: 35, endPoint y: 133, distance: 47.8
click at [35, 133] on div "O que fazer? Subir criativos de Andrômeda aprovados Link das peças: https://dri…" at bounding box center [127, 121] width 212 height 134
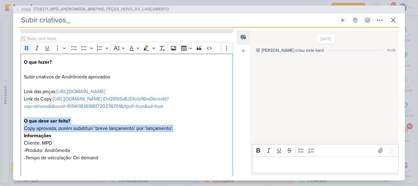
drag, startPoint x: 177, startPoint y: 136, endPoint x: 20, endPoint y: 131, distance: 156.8
click at [20, 131] on div "Clique para deixar o item visível somente à membros da sua organização Rich Tex…" at bounding box center [124, 113] width 222 height 155
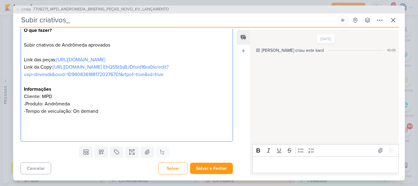
scroll to position [0, 0]
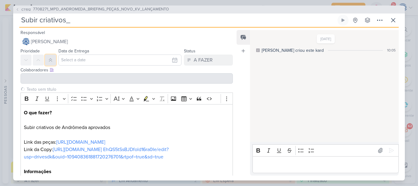
click at [50, 56] on button at bounding box center [50, 59] width 11 height 11
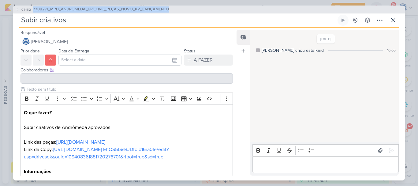
drag, startPoint x: 179, startPoint y: 10, endPoint x: 31, endPoint y: 6, distance: 148.5
click at [31, 6] on div "CT1512 7708271_MPD_ANDROMEDA_BRIEFING_PEÇAS_NOVO_KV_LANÇAMENTO" at bounding box center [209, 10] width 392 height 8
copy button "7708271_MPD_ANDROMEDA_BRIEFING_PEÇAS_NOVO_KV_LANÇAMENTO"
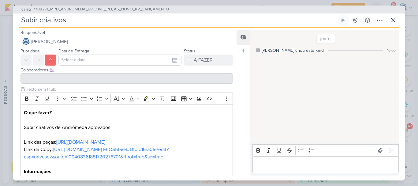
click at [74, 19] on input "Subir criativos_" at bounding box center [177, 20] width 317 height 11
paste input "7708271_MPD_ANDROMEDA_BRIEFING_PEÇAS_NOVO_KV_LANÇAMENTO"
type input "Subir criativos_ 7708271_MPD_ANDROMEDA_BRIEFING_PEÇAS_NOVO_KV_LANÇAMENTO"
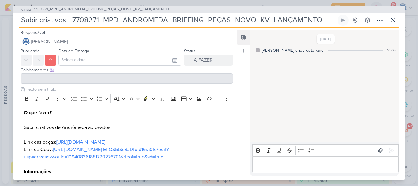
type input "Subir criativos_ 7708271_MPD_ANDROMEDA_BRIEFING_PEÇAS_NOVO_KV_LANÇAMENTO"
click at [83, 59] on input "text" at bounding box center [119, 59] width 123 height 11
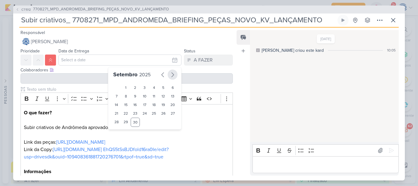
click at [169, 77] on icon "button" at bounding box center [172, 74] width 7 height 7
click at [151, 91] on div "2" at bounding box center [153, 87] width 9 height 9
type input "2 de outubro de 2025 às 23:59"
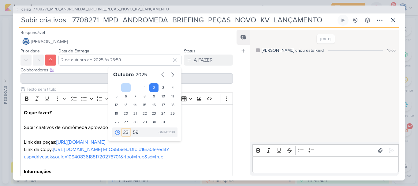
drag, startPoint x: 124, startPoint y: 134, endPoint x: 122, endPoint y: 85, distance: 49.0
click at [122, 85] on div "Outubro 2025 1 2 3 4 5 6 7 8 9 10 11 12 13 14 15 16 17 18 19 20 21 22 23 24 25 …" at bounding box center [144, 104] width 73 height 74
select select "18"
click at [122, 129] on select "00 01 02 03 04 05 06 07 08 09 10 11 12 13 14 15 16 17 18 19 20 21 22 23" at bounding box center [126, 132] width 9 height 7
type input "2 de outubro de 2025 às 18:59"
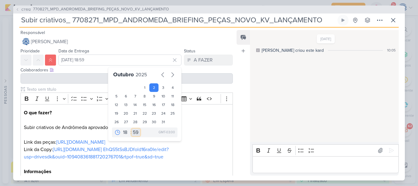
click at [134, 131] on select "00 05 10 15 20 25 30 35 40 45 50 55 59" at bounding box center [136, 132] width 9 height 7
select select "0"
click at [132, 129] on select "00 05 10 15 20 25 30 35 40 45 50 55 59" at bounding box center [136, 132] width 9 height 7
type input "2 de outubro de 2025 às 18:00"
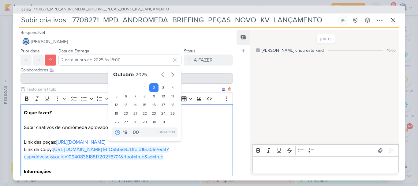
click at [190, 157] on p "O que fazer? Subir criativos de Andrômeda aprovados Link das peças: https://dri…" at bounding box center [127, 138] width 206 height 59
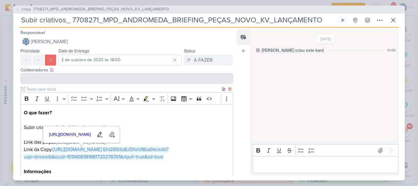
scroll to position [90, 0]
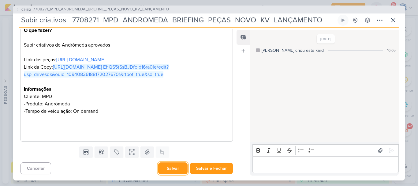
click at [170, 169] on button "Salvar" at bounding box center [172, 168] width 29 height 12
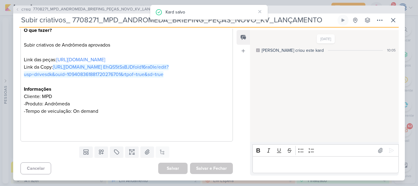
drag, startPoint x: 329, startPoint y: 23, endPoint x: 18, endPoint y: 34, distance: 311.8
click at [18, 34] on div "CT1512 7708271_MPD_ANDROMEDA_BRIEFING_PEÇAS_NOVO_KV_LANÇAMENTO Subir criativos_…" at bounding box center [209, 93] width 392 height 175
click at [393, 24] on button at bounding box center [393, 20] width 11 height 11
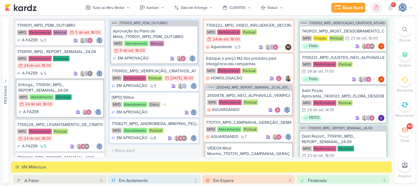
click at [402, 29] on icon at bounding box center [404, 29] width 5 height 5
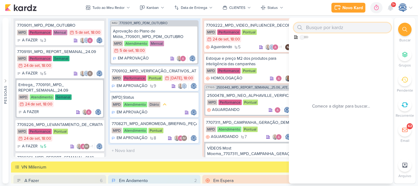
paste input "Subir criativos_ 7708271_MPD_ANDROMEDA_BRIEFING_PEÇAS_NOVO_KV_LANÇAMENTO"
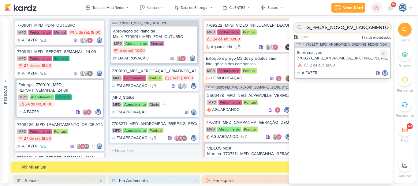
type input "Subir criativos_ 7708271_MPD_ANDROMEDA_BRIEFING_PEÇAS_NOVO_KV_LANÇAMENTO"
click at [339, 53] on div "Subir criativos_ 7708271_MPD_ANDROMEDA_BRIEFING_PEÇAS_NOVO_KV_LANÇAMENTO" at bounding box center [342, 55] width 91 height 11
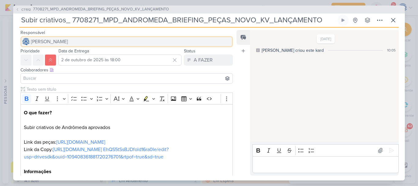
click at [81, 45] on button "[PERSON_NAME]" at bounding box center [127, 41] width 212 height 11
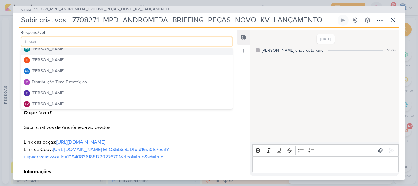
scroll to position [27, 0]
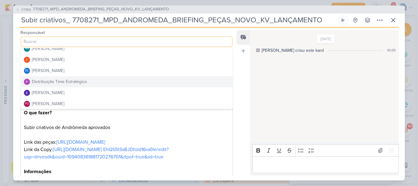
click at [79, 80] on div "Distribuição Time Estratégico" at bounding box center [59, 81] width 55 height 6
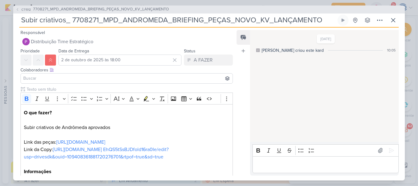
click at [79, 80] on input at bounding box center [126, 78] width 209 height 7
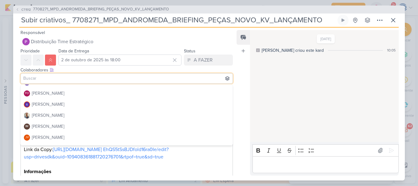
scroll to position [74, 0]
click at [60, 116] on button "Iara Santos" at bounding box center [127, 115] width 212 height 11
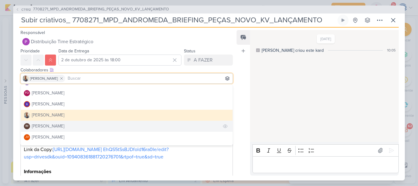
click at [58, 128] on div "Isabella Machado Guimarães" at bounding box center [48, 126] width 32 height 6
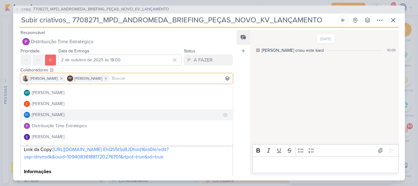
scroll to position [0, 0]
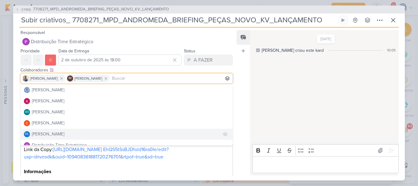
click at [55, 97] on button "Alessandra Gomes" at bounding box center [127, 100] width 212 height 11
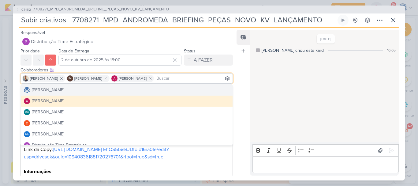
click at [147, 69] on div "Colaboradores Este kard pode ser visível a usuários da sua organização Este kar…" at bounding box center [127, 70] width 212 height 6
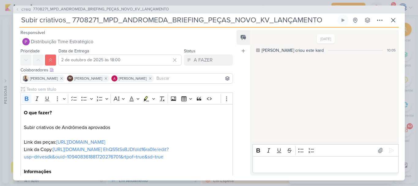
scroll to position [90, 0]
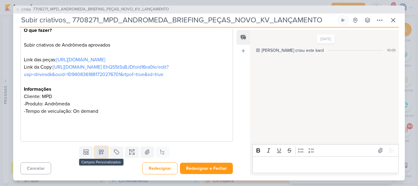
click at [100, 151] on icon at bounding box center [101, 152] width 6 height 6
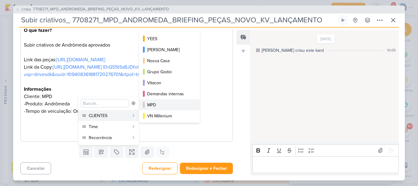
click at [171, 105] on div "MPD" at bounding box center [169, 105] width 45 height 6
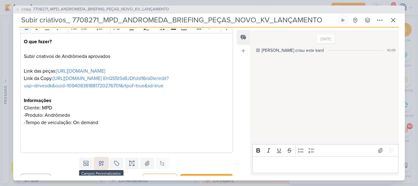
click at [100, 165] on icon at bounding box center [101, 163] width 4 height 4
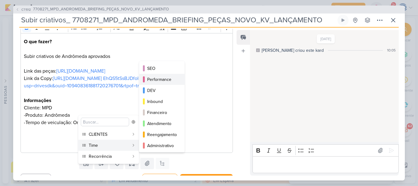
click at [151, 83] on button "Performance" at bounding box center [161, 79] width 45 height 11
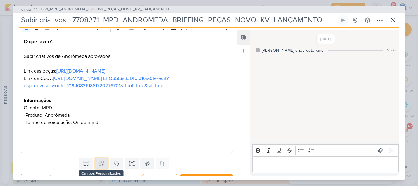
click at [100, 166] on icon at bounding box center [101, 163] width 6 height 6
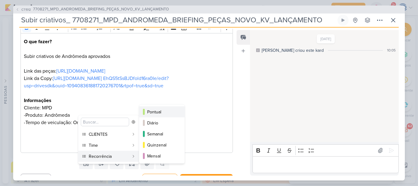
click at [162, 110] on div "Pontual" at bounding box center [162, 112] width 30 height 6
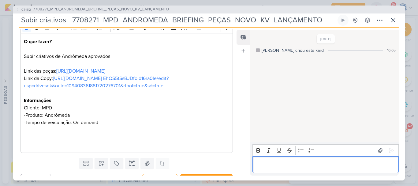
click at [288, 164] on p "Editor editing area: main" at bounding box center [326, 164] width 140 height 7
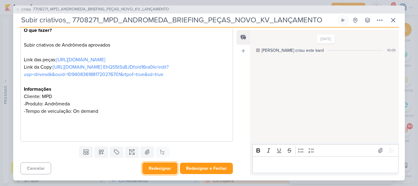
click at [169, 168] on button "Redesignar" at bounding box center [159, 168] width 35 height 12
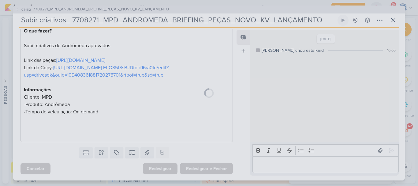
scroll to position [108, 0]
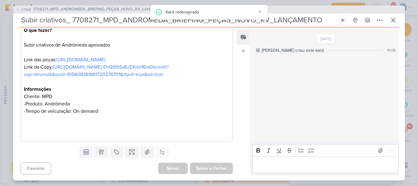
click at [267, 164] on p "Editor editing area: main" at bounding box center [326, 164] width 140 height 7
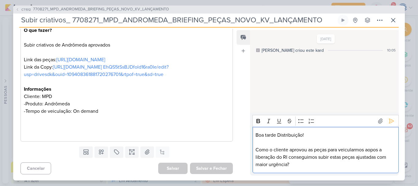
click at [372, 152] on p "Como o cliente aprovou as peças para veicularmos aopos a liberação do RI conseg…" at bounding box center [326, 157] width 140 height 22
click at [389, 123] on icon at bounding box center [391, 121] width 6 height 6
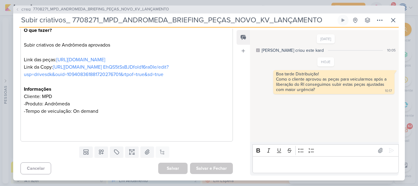
scroll to position [0, 0]
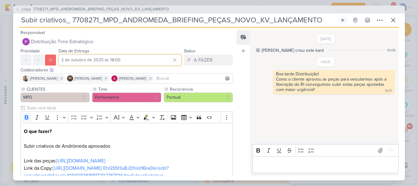
click at [67, 59] on input "2 de outubro de 2025 às 18:00" at bounding box center [119, 59] width 123 height 11
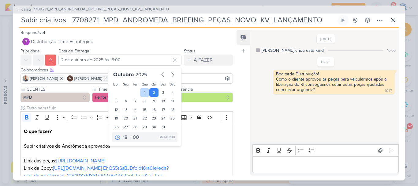
click at [142, 91] on div "1" at bounding box center [144, 92] width 9 height 9
type input "1 de outubro de 2025 às 18:00"
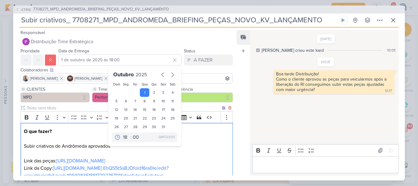
click at [180, 156] on p "O que fazer? Subir criativos de Andrômeda aprovados Link das peças: https://dri…" at bounding box center [127, 157] width 206 height 59
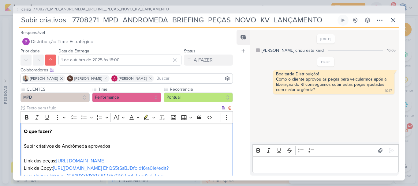
scroll to position [108, 0]
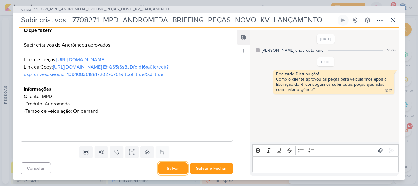
click at [169, 169] on button "Salvar" at bounding box center [172, 168] width 29 height 12
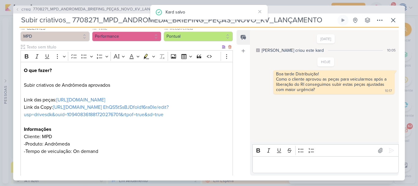
scroll to position [80, 0]
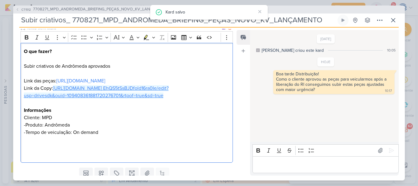
click at [118, 87] on link "https://docs.google.com/document/d/147_fFFHP5b EhQS5tSsBJDfold16ra0Ie/edit?usp=…" at bounding box center [96, 91] width 145 height 13
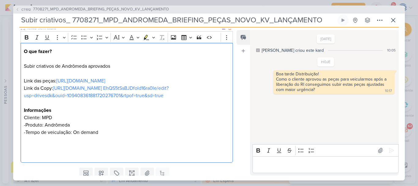
click at [190, 149] on p "Editor editing area: main" at bounding box center [127, 147] width 206 height 22
click at [105, 82] on link "https://drive.google.com/drive/folders/1ovbfIuqxZn0is9ijoAvKlqbucRhY08aK" at bounding box center [80, 81] width 49 height 6
click at [151, 157] on p "Editor editing area: main" at bounding box center [127, 147] width 206 height 22
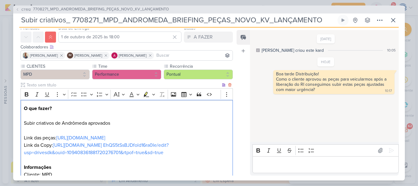
scroll to position [24, 0]
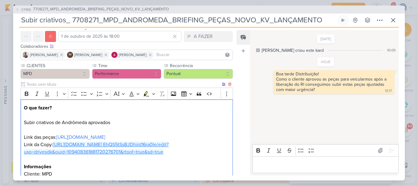
click at [104, 144] on link "https://docs.google.com/document/d/147_fFFHP5b EhQS5tSsBJDfold16ra0Ie/edit?usp=…" at bounding box center [96, 147] width 145 height 13
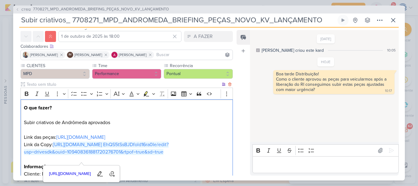
scroll to position [108, 0]
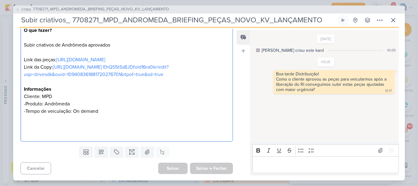
click at [142, 113] on p "-Produto: Andrômeda -Tempo de veiculação: On demand" at bounding box center [127, 107] width 206 height 15
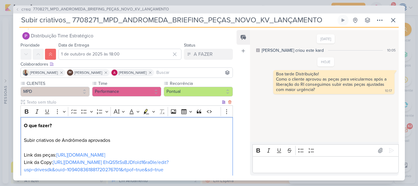
scroll to position [0, 0]
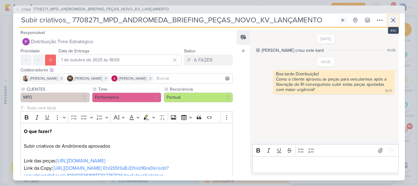
click at [391, 21] on icon at bounding box center [393, 20] width 7 height 7
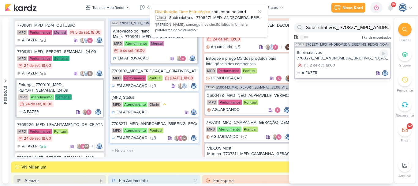
click at [339, 57] on div "Subir criativos_ 7708271_MPD_ANDROMEDA_BRIEFING_PEÇAS_NOVO_KV_LANÇAMENTO" at bounding box center [342, 55] width 91 height 11
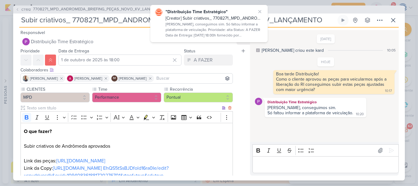
scroll to position [108, 0]
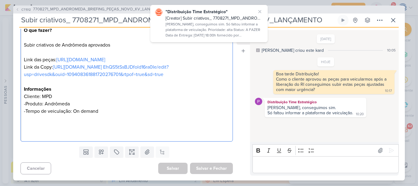
click at [114, 113] on p "-Produto: Andrômeda -Tempo de veiculação: On demand" at bounding box center [127, 107] width 206 height 15
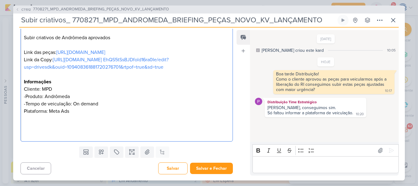
scroll to position [116, 0]
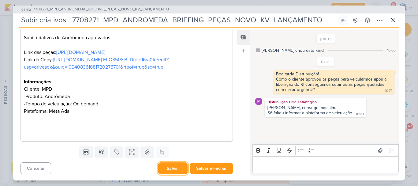
click at [158, 163] on button "Salvar" at bounding box center [172, 168] width 29 height 12
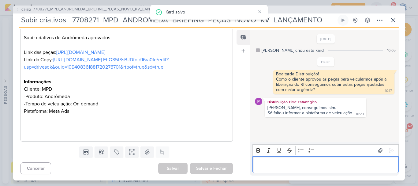
click at [265, 161] on p "Editor editing area: main" at bounding box center [326, 164] width 140 height 7
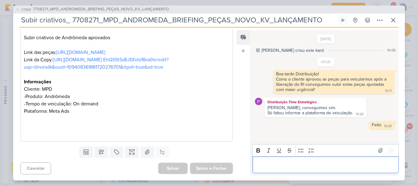
drag, startPoint x: 265, startPoint y: 161, endPoint x: 144, endPoint y: 115, distance: 130.2
click at [144, 115] on div "Responsável Distribuição Time Estratégico Nenhum contato encontrado create new …" at bounding box center [209, 104] width 392 height 153
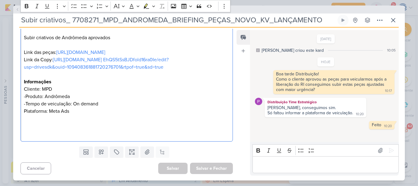
click at [23, 108] on div "O que fazer? Subir criativos de Andrômeda aprovados Link das peças: https://dri…" at bounding box center [127, 77] width 212 height 127
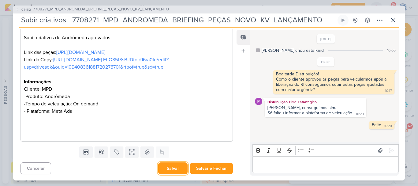
click at [170, 169] on button "Salvar" at bounding box center [172, 168] width 29 height 12
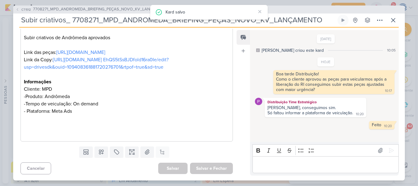
scroll to position [0, 0]
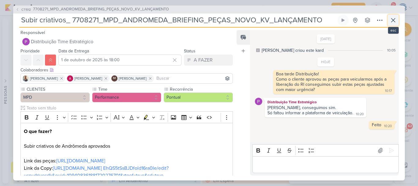
click at [391, 20] on icon at bounding box center [393, 20] width 7 height 7
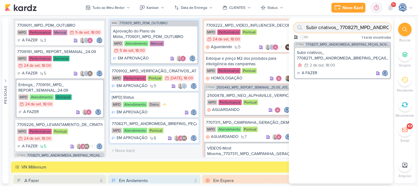
click at [365, 28] on input "Subir criativos_ 7708271_MPD_ANDROMEDA_BRIEFING_PEÇAS_NOVO_KV_LANÇAMENTO" at bounding box center [342, 28] width 97 height 10
type input "S"
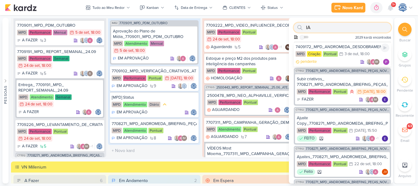
type input "IA"
click at [349, 46] on div "7409172_MPD_ANDROMEDA_DESDOBRAMENTO_INSTITUCIONAL_LOCALIZAÇÃO" at bounding box center [343, 47] width 94 height 6
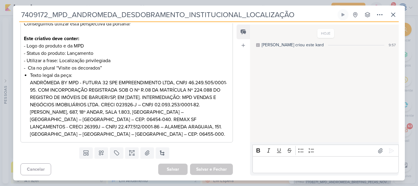
scroll to position [235, 0]
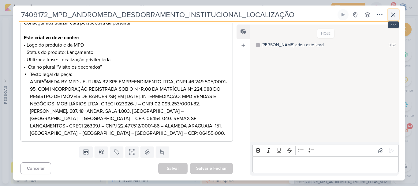
click at [391, 12] on icon at bounding box center [393, 14] width 7 height 7
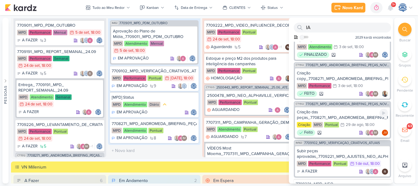
scroll to position [217, 0]
click at [343, 120] on div "Criação das peças_7708271_MPD_ANDROMEDA_BRIEFING_PEÇAS_NOVO_KV_LANÇAMENTO" at bounding box center [342, 114] width 91 height 11
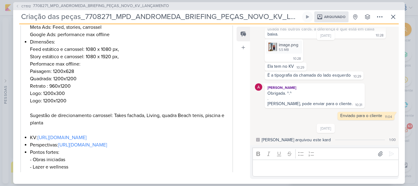
scroll to position [151, 0]
click at [91, 5] on span "7708271_MPD_ANDROMEDA_BRIEFING_PEÇAS_NOVO_KV_LANÇAMENTO" at bounding box center [101, 6] width 136 height 6
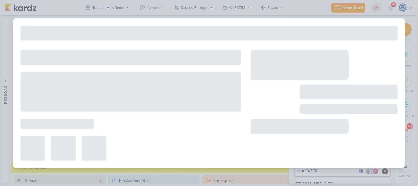
type input "7708271_MPD_ANDROMEDA_BRIEFING_PEÇAS_NOVO_KV_LANÇAMENTO"
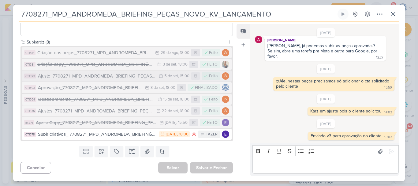
scroll to position [0, 0]
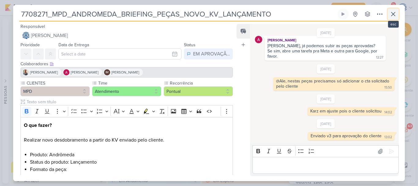
click at [393, 13] on icon at bounding box center [393, 13] width 7 height 7
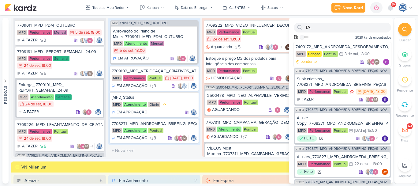
click at [405, 30] on icon at bounding box center [404, 29] width 5 height 5
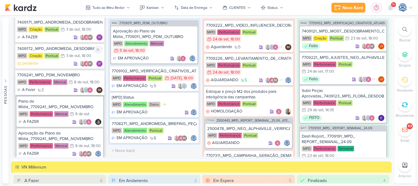
scroll to position [492, 0]
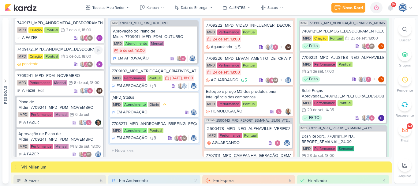
click at [74, 52] on div "7409172_MPD_ANDROMEDA_DESDOBRAMENTO_INSTITUCIONAL_LOCALIZAÇÃO" at bounding box center [59, 50] width 85 height 6
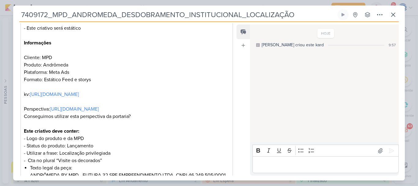
scroll to position [235, 0]
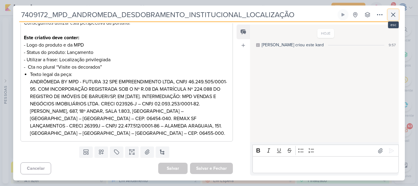
click at [394, 14] on icon at bounding box center [393, 15] width 4 height 4
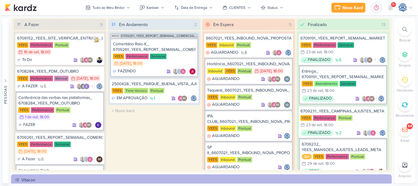
scroll to position [15, 0]
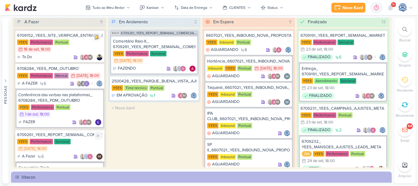
click at [83, 150] on div "YEES Performance Semanal 30/9 30 de set , 18:00" at bounding box center [59, 145] width 85 height 13
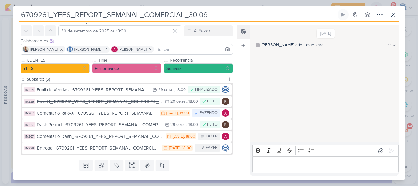
scroll to position [37, 0]
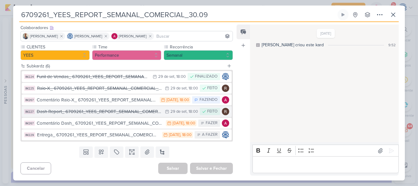
click at [93, 111] on div "Dash Report_ 6709261_YEES_REPORT_SEMANAL_COMERCIAL_30.09" at bounding box center [99, 111] width 125 height 7
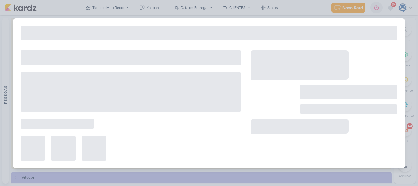
type input "Dash Report_ 6709261_YEES_REPORT_SEMANAL_COMERCIAL_30.09"
type input "29 de setembro de 2025 às 18:00"
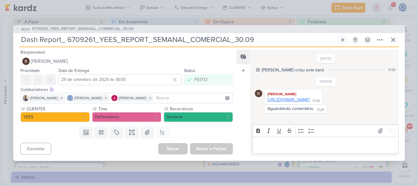
click at [297, 102] on link "https://www.canva.com/design/DAG0XYrYJbU/7-5ygccvXmHmrkLAvOxFaw/edit" at bounding box center [288, 99] width 42 height 5
drag, startPoint x: 260, startPoint y: 39, endPoint x: 68, endPoint y: 33, distance: 192.6
click at [68, 33] on div "IM223 6709261_YEES_REPORT_SEMANAL_COMERCIAL_30.09 Dash Report_ 6709261_YEES_REP…" at bounding box center [209, 93] width 392 height 136
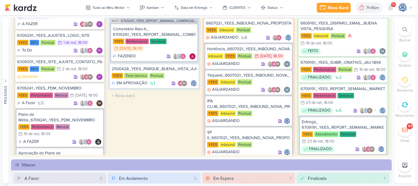
scroll to position [470, 0]
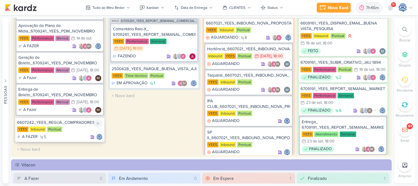
click at [77, 124] on div "6607242_YEES_REGUA_COMPRADORES_CAMPINAS_SOROCABA" at bounding box center [59, 123] width 85 height 6
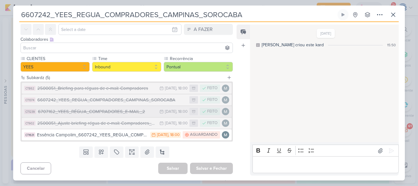
scroll to position [25, 0]
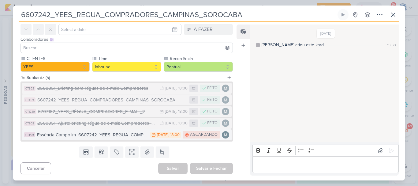
click at [118, 137] on div "Essência Campolim_6607242_YEES_REGUA_COMPRADORES_CAMPINAS_SOROCABA" at bounding box center [92, 134] width 110 height 7
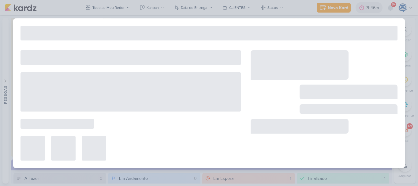
type input "Essência Campolim_6607242_YEES_REGUA_COMPRADORES_CAMPINAS_SOROCABA"
type input "30 de setembro de 2025 às 18:00"
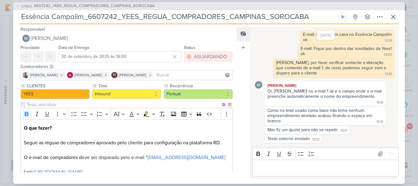
scroll to position [79, 0]
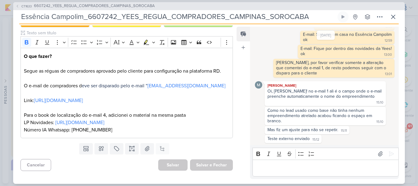
drag, startPoint x: 322, startPoint y: 13, endPoint x: 17, endPoint y: 17, distance: 304.9
click at [17, 17] on div "CT1633 6607242_YEES_REGUA_COMPRADORES_CAMPINAS_SOROCABA Essência Campolim_66072…" at bounding box center [209, 92] width 392 height 181
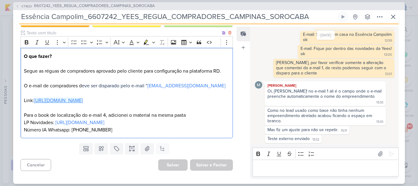
click at [83, 97] on link "https://drive.google.com/drive/folders/1rbPgGq1mvpEPItkcagO1KhSLNxFgGVMB" at bounding box center [58, 100] width 49 height 6
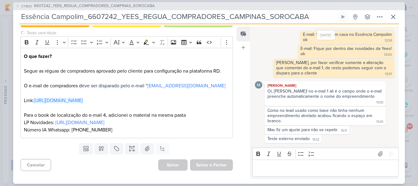
click at [212, 160] on div "Salvar e Fechar Ctrl + Enter" at bounding box center [211, 164] width 43 height 11
click at [285, 171] on p "Editor editing area: main" at bounding box center [326, 167] width 140 height 7
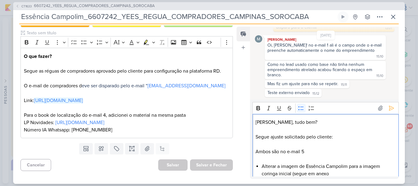
scroll to position [0, 0]
click at [363, 174] on li "Alterar a imagem de Essência Campolim para a imagem coringa inicial (segue prin…" at bounding box center [329, 169] width 134 height 15
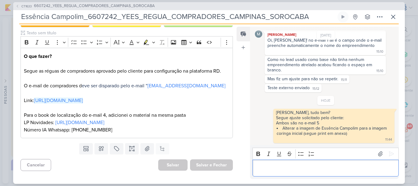
scroll to position [368, 0]
click at [288, 172] on div "Editor editing area: main" at bounding box center [325, 167] width 146 height 17
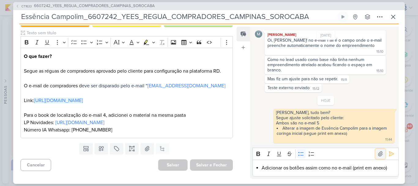
click at [378, 153] on icon at bounding box center [380, 154] width 6 height 6
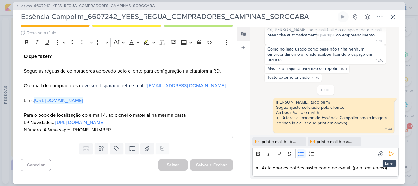
scroll to position [379, 0]
click at [391, 155] on icon at bounding box center [391, 154] width 6 height 6
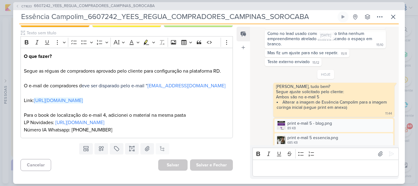
scroll to position [417, 0]
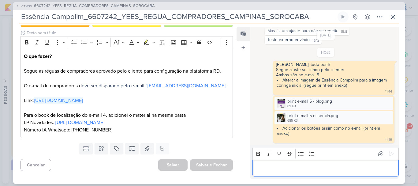
click at [271, 170] on p "Editor editing area: main" at bounding box center [326, 167] width 140 height 7
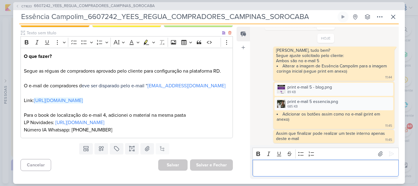
scroll to position [9, 0]
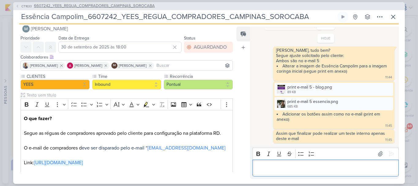
click at [105, 5] on span "6607242_YEES_REGUA_COMPRADORES_CAMPINAS_SOROCABA" at bounding box center [94, 6] width 121 height 6
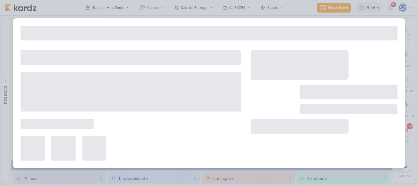
type input "6607242_YEES_REGUA_COMPRADORES_CAMPINAS_SOROCABA"
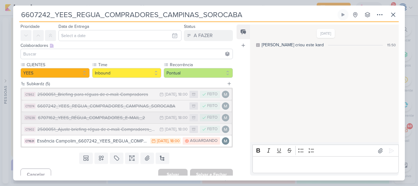
scroll to position [19, 0]
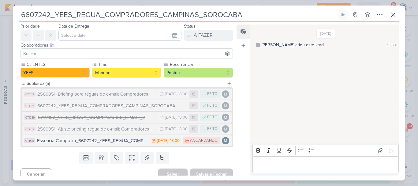
click at [113, 140] on div "Essência Campolim_6607242_YEES_REGUA_COMPRADORES_CAMPINAS_SOROCABA" at bounding box center [92, 140] width 110 height 7
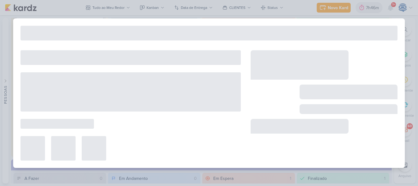
type input "Essência Campolim_6607242_YEES_REGUA_COMPRADORES_CAMPINAS_SOROCABA"
type input "30 de setembro de 2025 às 18:00"
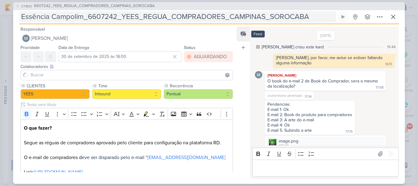
scroll to position [431, 0]
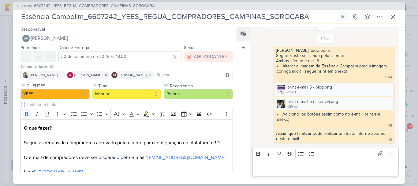
click at [303, 12] on input "Essência Campolim_6607242_YEES_REGUA_COMPRADORES_CAMPINAS_SOROCABA" at bounding box center [177, 16] width 317 height 11
click at [393, 18] on icon at bounding box center [393, 16] width 7 height 7
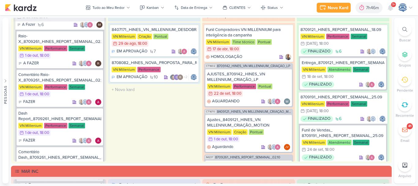
scroll to position [741, 0]
click at [271, 82] on div "AJUSTES_8709142_HINES_VN MILLENNIUM_CRIAÇÃO_LP" at bounding box center [248, 76] width 83 height 11
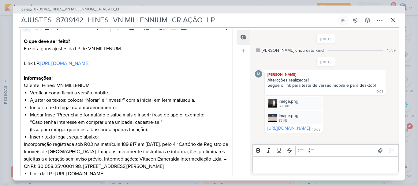
scroll to position [138, 0]
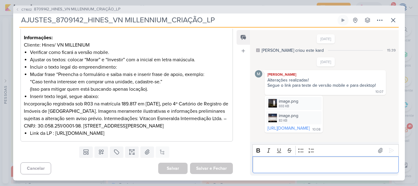
click at [269, 162] on p "Editor editing area: main" at bounding box center [326, 164] width 140 height 7
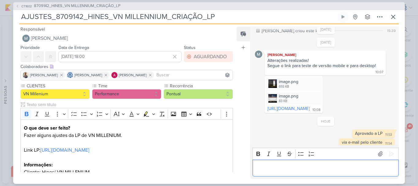
scroll to position [25, 0]
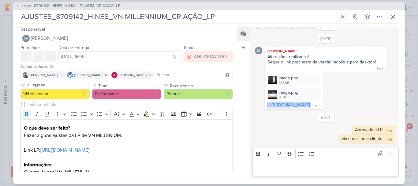
drag, startPoint x: 297, startPoint y: 107, endPoint x: 267, endPoint y: 101, distance: 31.2
click at [267, 102] on div "https://empreendimentos.vitacon.com.br/conheca-o-vn-millennium 10:08" at bounding box center [294, 105] width 56 height 6
copy div "https://empreendimentos.vitacon.com.br/conheca-o-vn-millennium"
click at [95, 6] on span "8709142_HINES_VN MILLENNIUM_CRIAÇÃO_LP" at bounding box center [77, 6] width 87 height 6
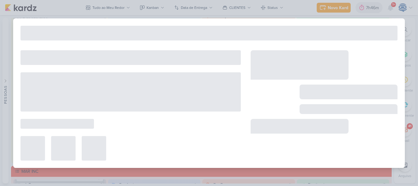
type input "8709142_HINES_VN MILLENNIUM_CRIAÇÃO_LP"
type input "16 de setembro de 2025 às 18:00"
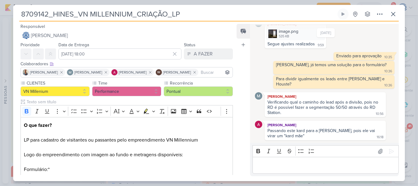
scroll to position [178, 0]
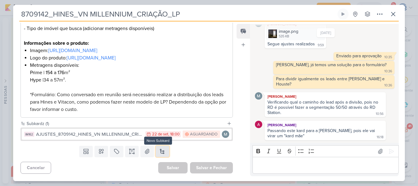
click at [161, 148] on button at bounding box center [162, 151] width 13 height 11
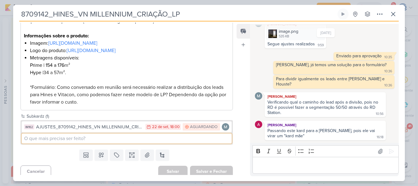
scroll to position [0, 0]
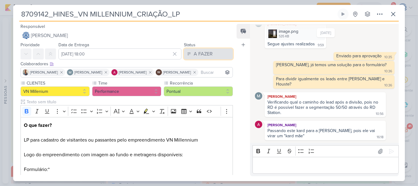
click at [203, 54] on div "A FAZER" at bounding box center [203, 53] width 19 height 7
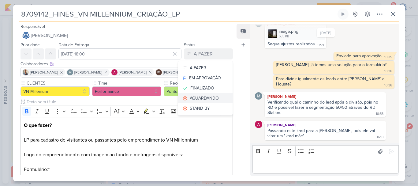
click at [203, 97] on div "AGUARDANDO" at bounding box center [204, 98] width 29 height 6
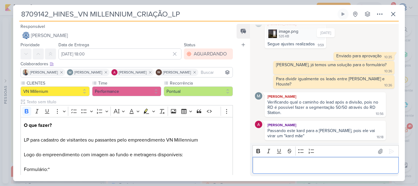
click at [279, 170] on div "Editor editing area: main" at bounding box center [325, 165] width 146 height 17
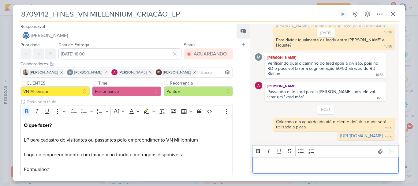
scroll to position [503, 0]
